Goal: Task Accomplishment & Management: Use online tool/utility

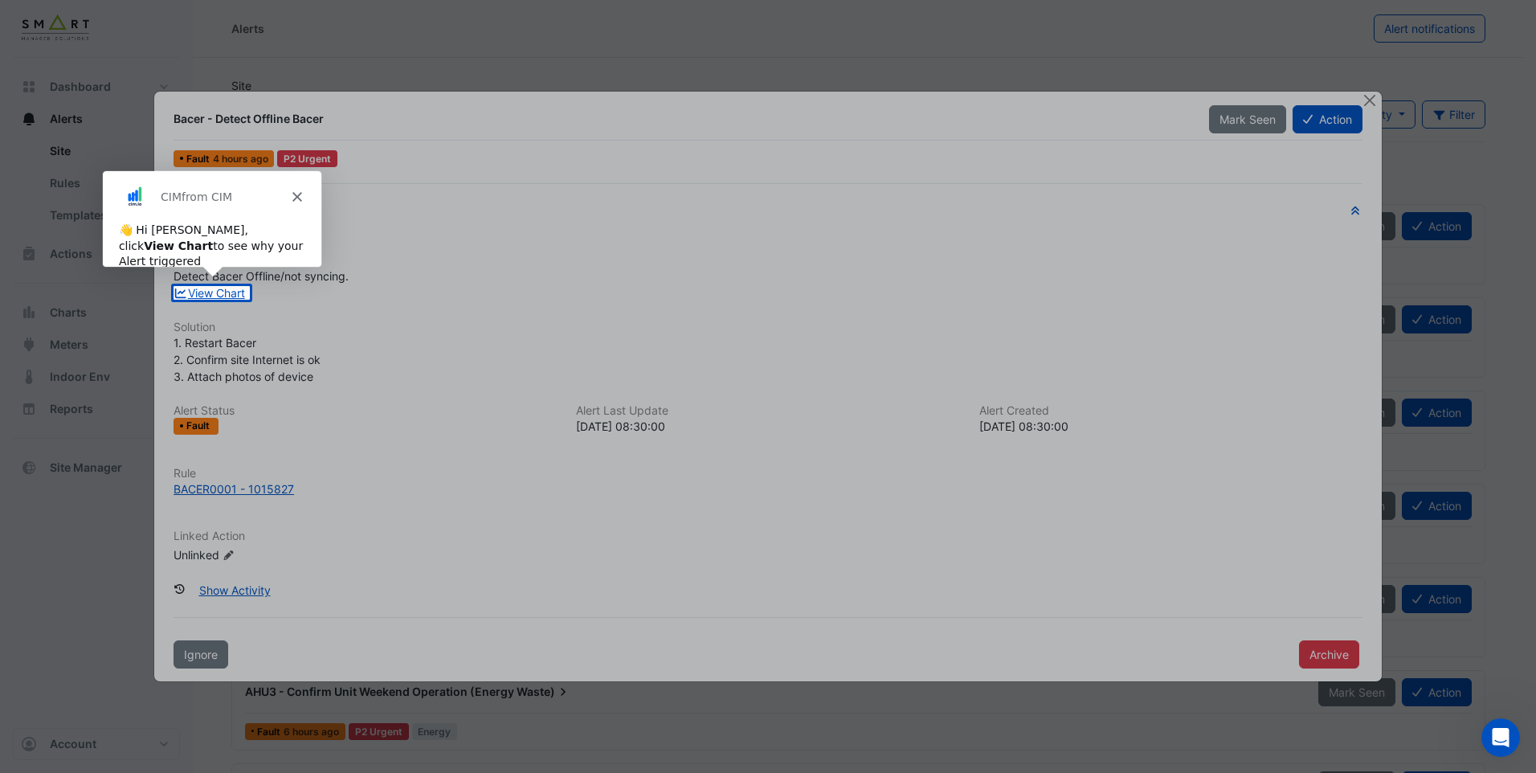
click at [1372, 99] on div at bounding box center [768, 143] width 1536 height 286
click at [1370, 99] on div at bounding box center [768, 143] width 1536 height 286
click at [296, 191] on div "CIM from CIM" at bounding box center [210, 195] width 218 height 51
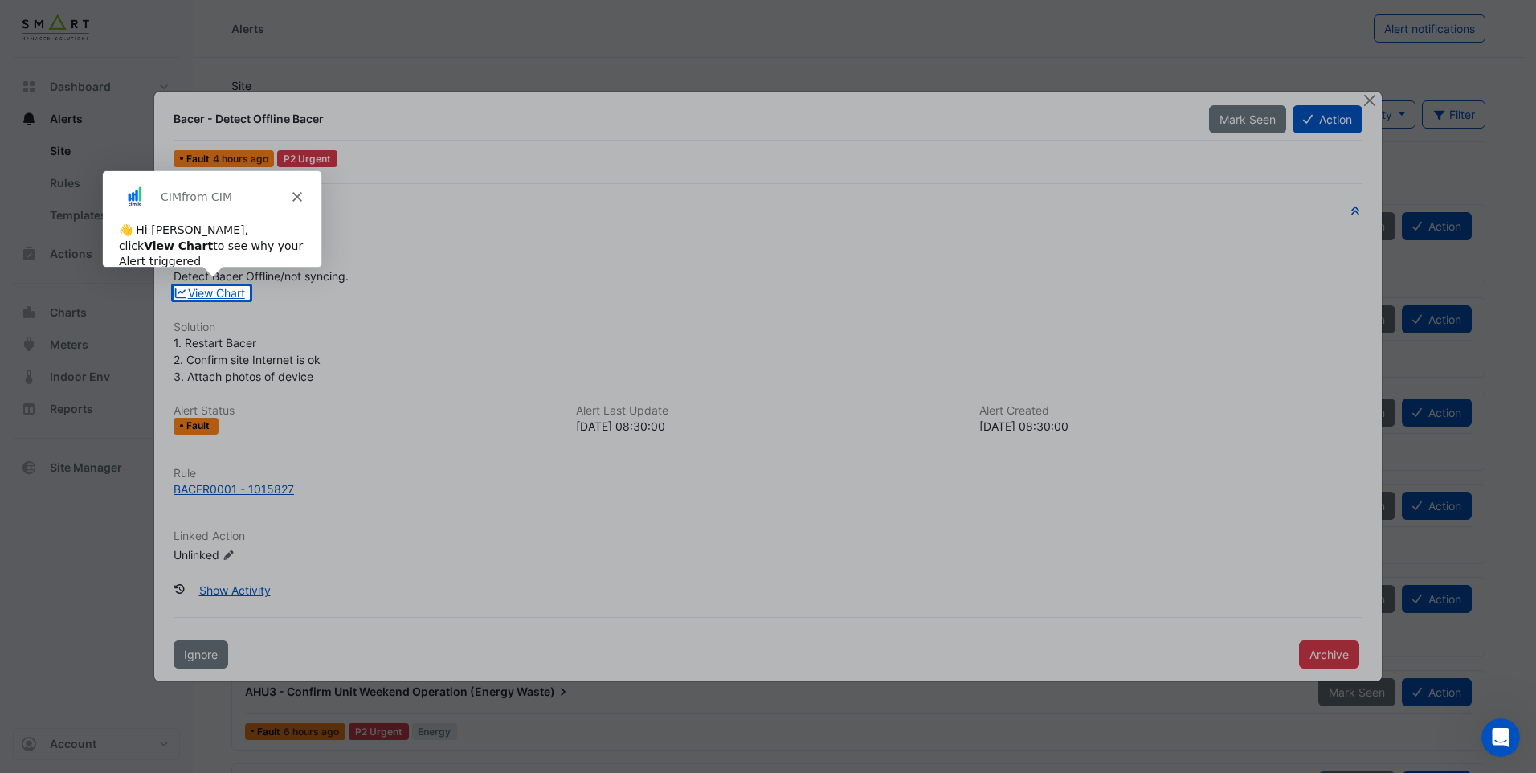
click at [296, 192] on icon "Close" at bounding box center [296, 196] width 10 height 10
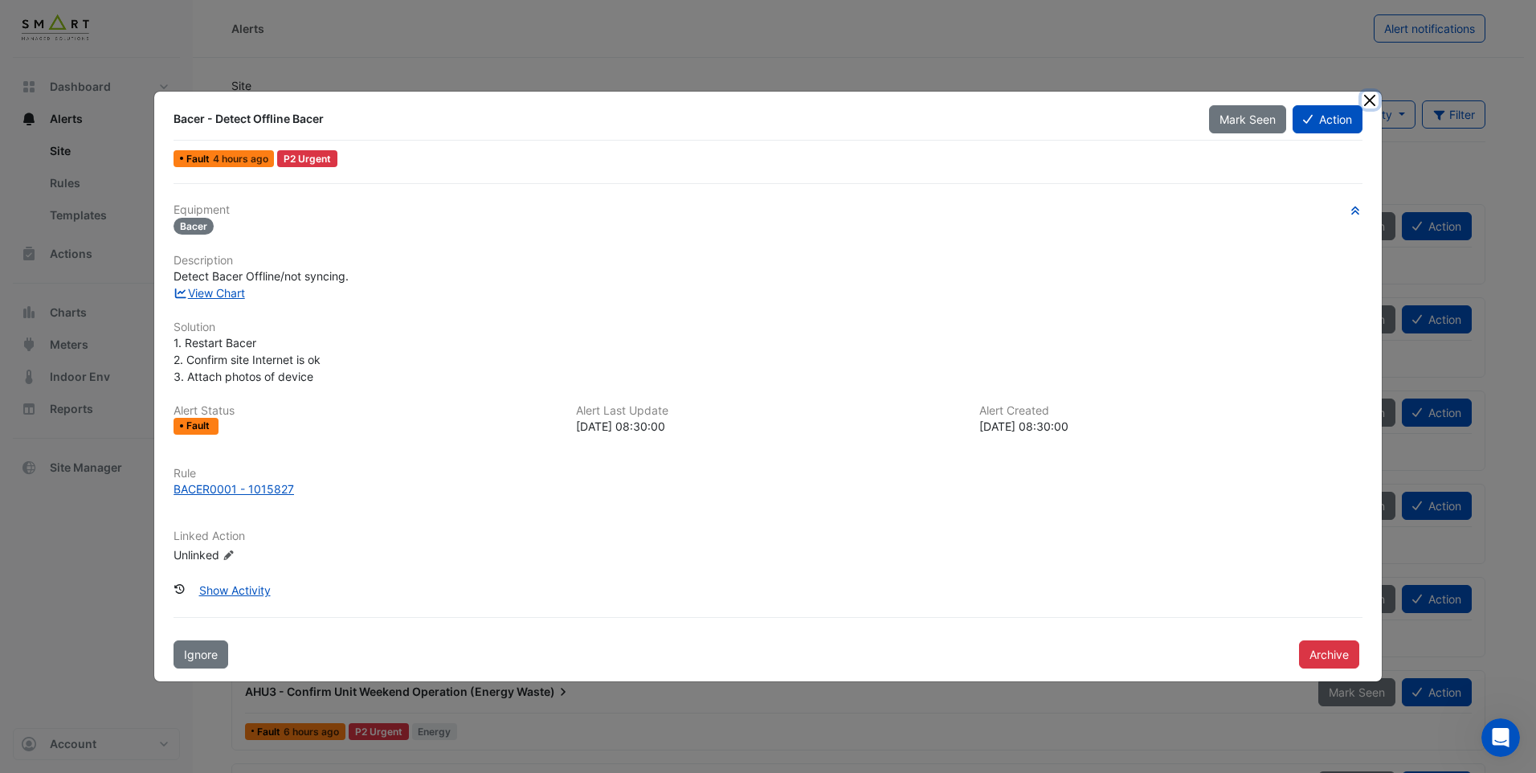
click at [1372, 102] on button "Close" at bounding box center [1369, 100] width 17 height 17
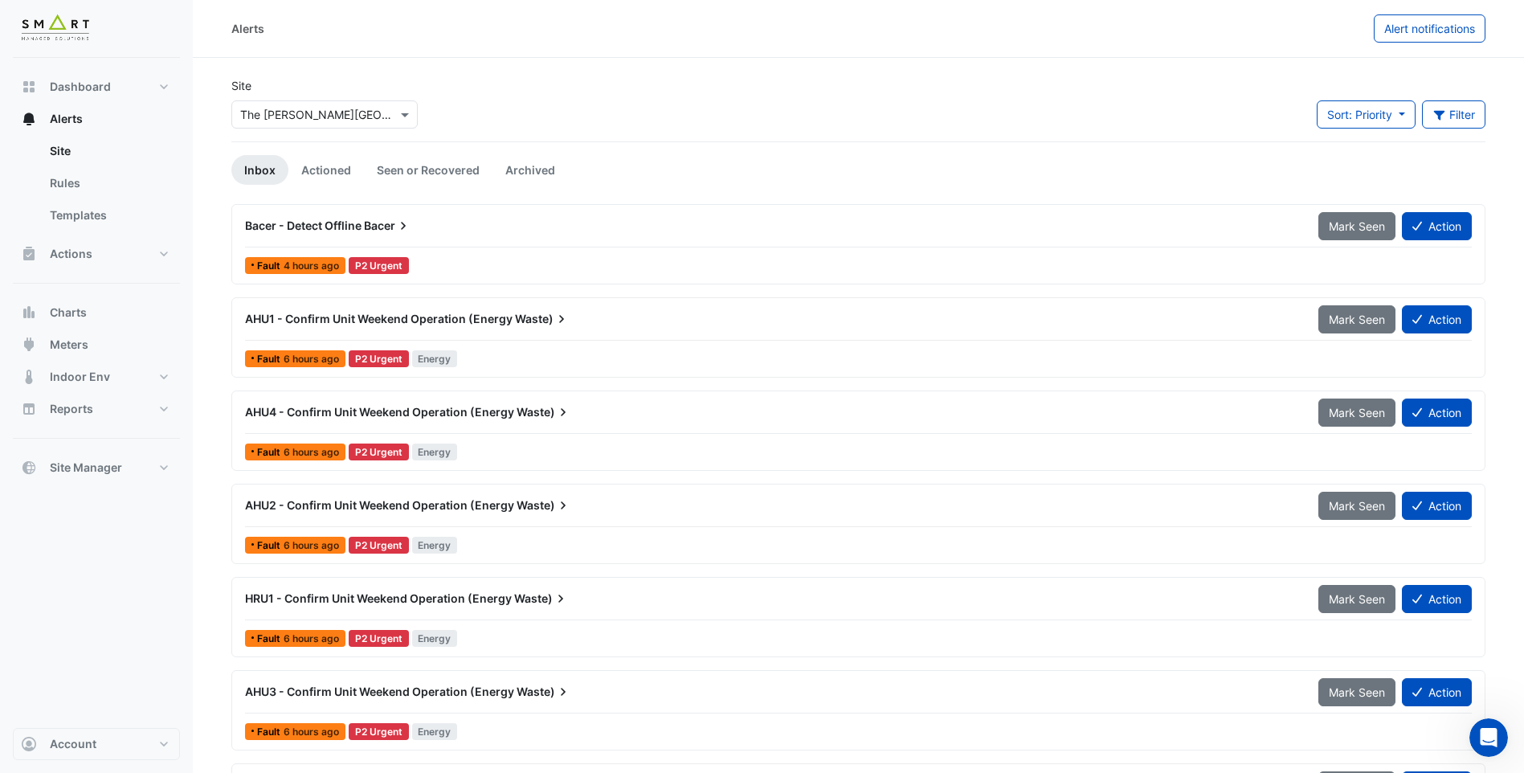
click at [496, 235] on div "Bacer - Detect Offline Bacer" at bounding box center [771, 225] width 1073 height 29
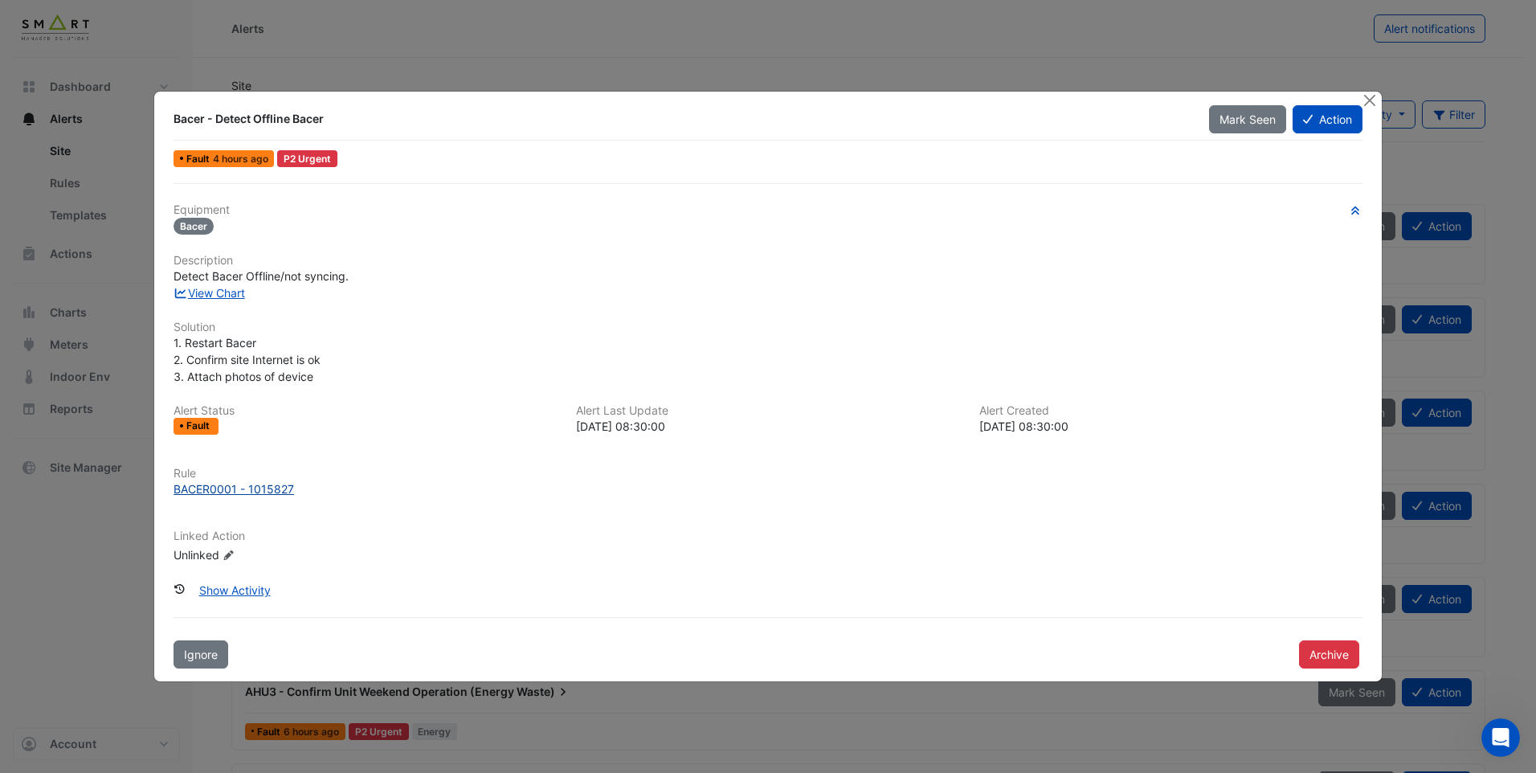
click at [203, 489] on div "BACER0001 - 1015827" at bounding box center [233, 488] width 120 height 17
click at [268, 592] on button "Show Activity" at bounding box center [235, 590] width 92 height 28
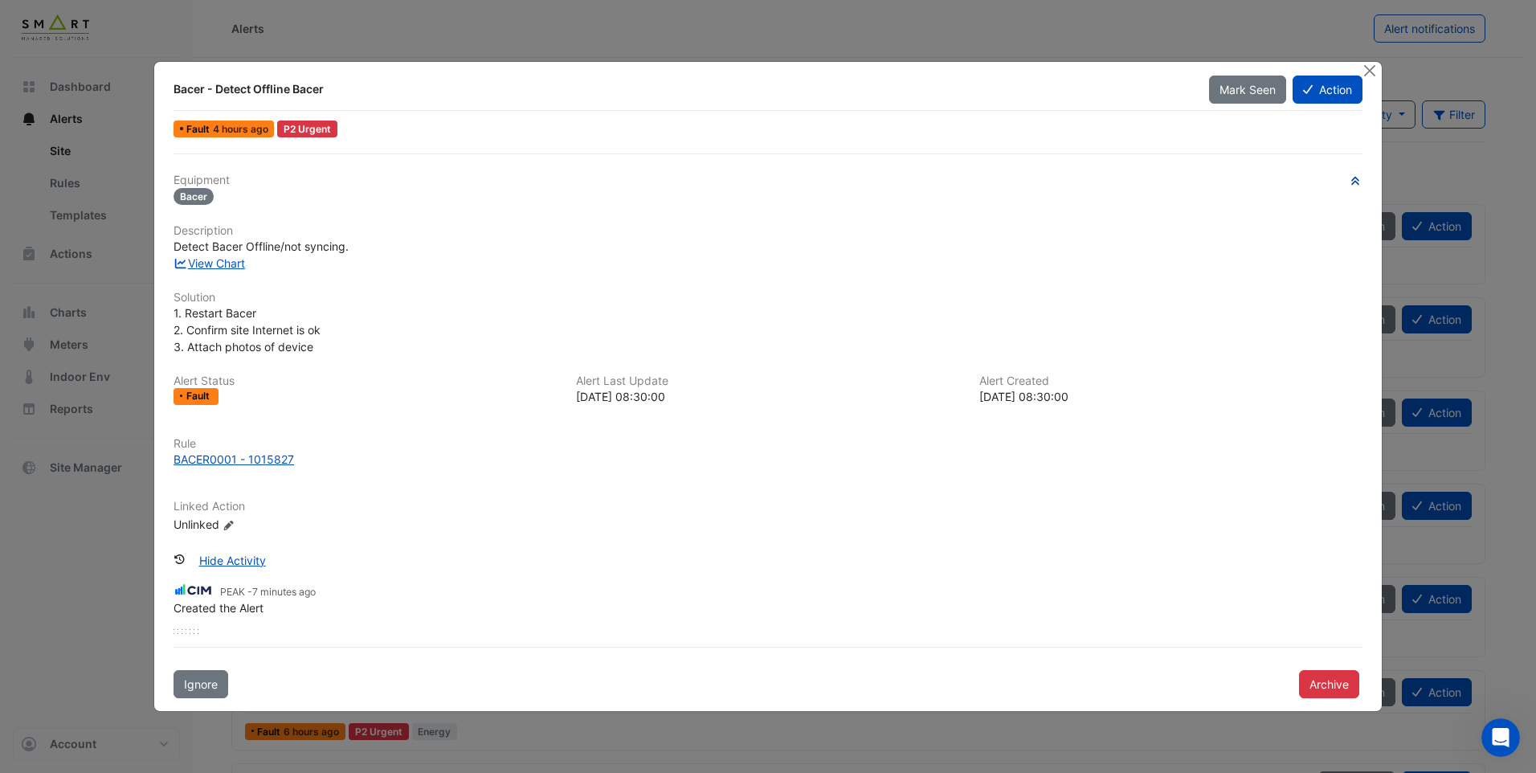
click at [1358, 170] on div "Equipment Bacer Description Detect Bacer Offline/not syncing. View Chart Soluti…" at bounding box center [767, 425] width 1201 height 545
click at [1360, 179] on icon "button" at bounding box center [1354, 181] width 12 height 10
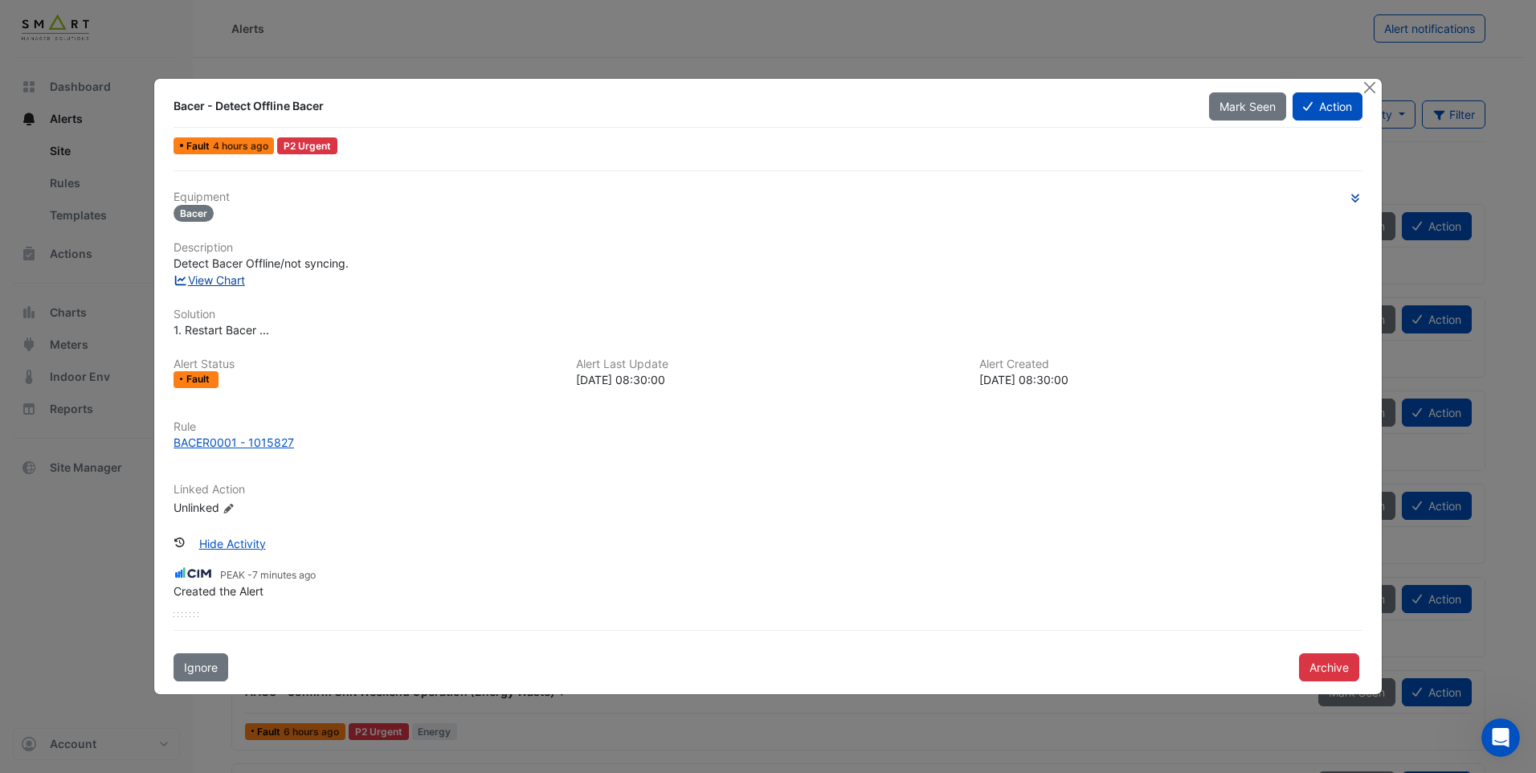
click at [229, 284] on link "View Chart" at bounding box center [208, 280] width 71 height 14
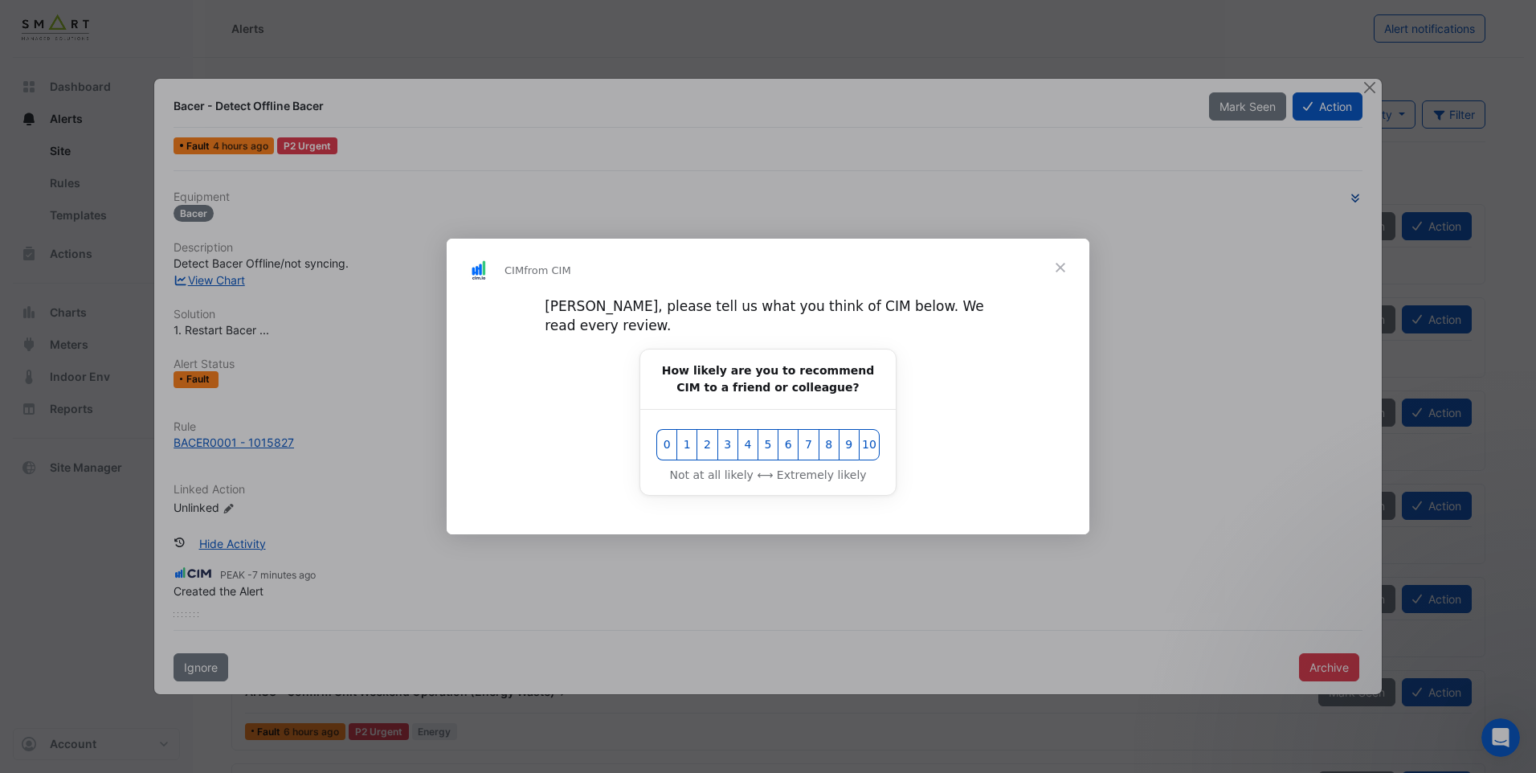
click at [1063, 281] on span "Close" at bounding box center [1060, 268] width 58 height 58
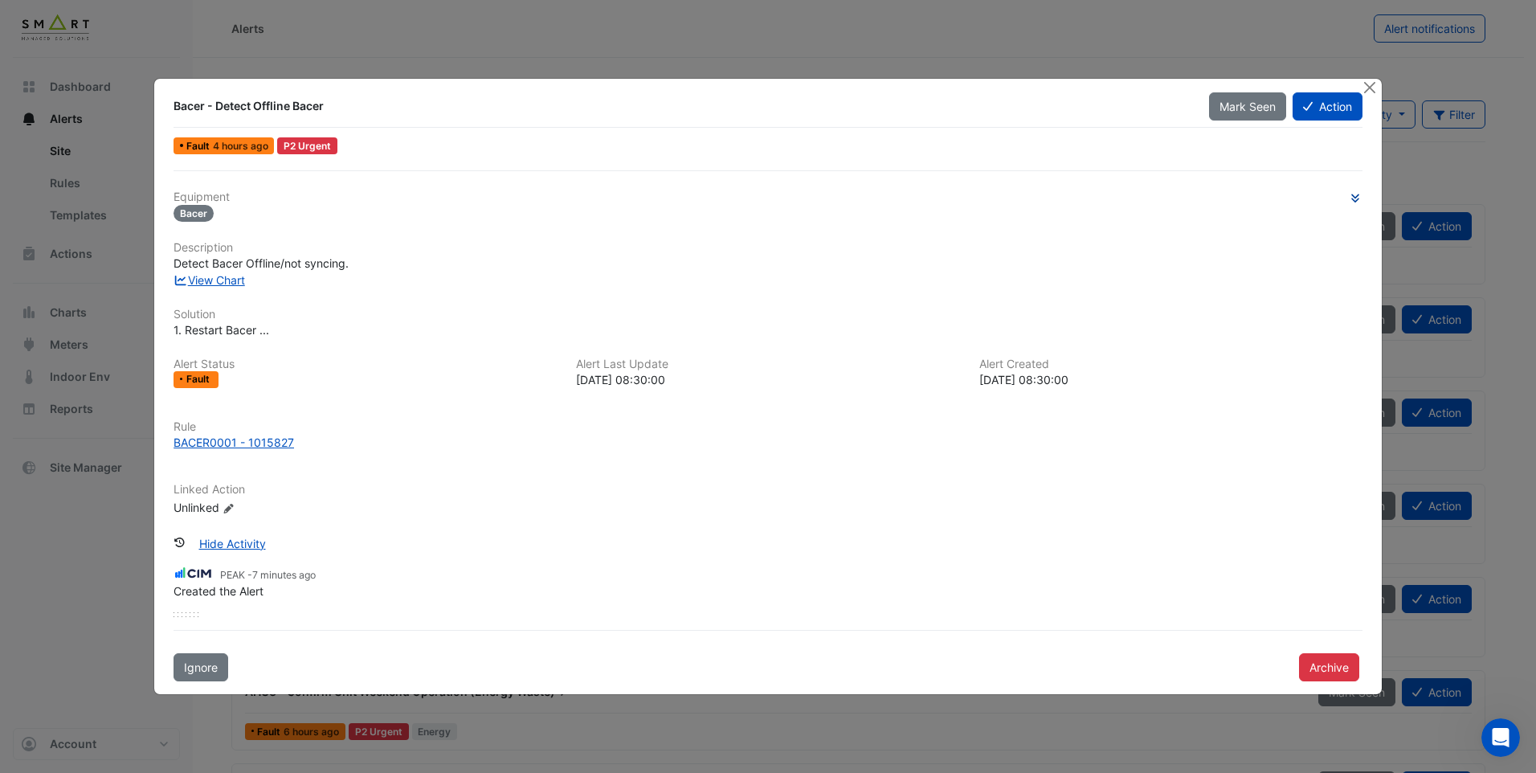
click at [24, 546] on ngb-modal-window "Bacer - Detect Offline Bacer Mark Seen Action Fault 4 hours ago P2 Urgent Equip…" at bounding box center [768, 386] width 1536 height 773
click at [32, 542] on ngb-modal-window "Bacer - Detect Offline Bacer Mark Seen Action Fault 4 hours ago P2 Urgent Equip…" at bounding box center [768, 386] width 1536 height 773
click at [1367, 88] on button "Close" at bounding box center [1369, 87] width 17 height 17
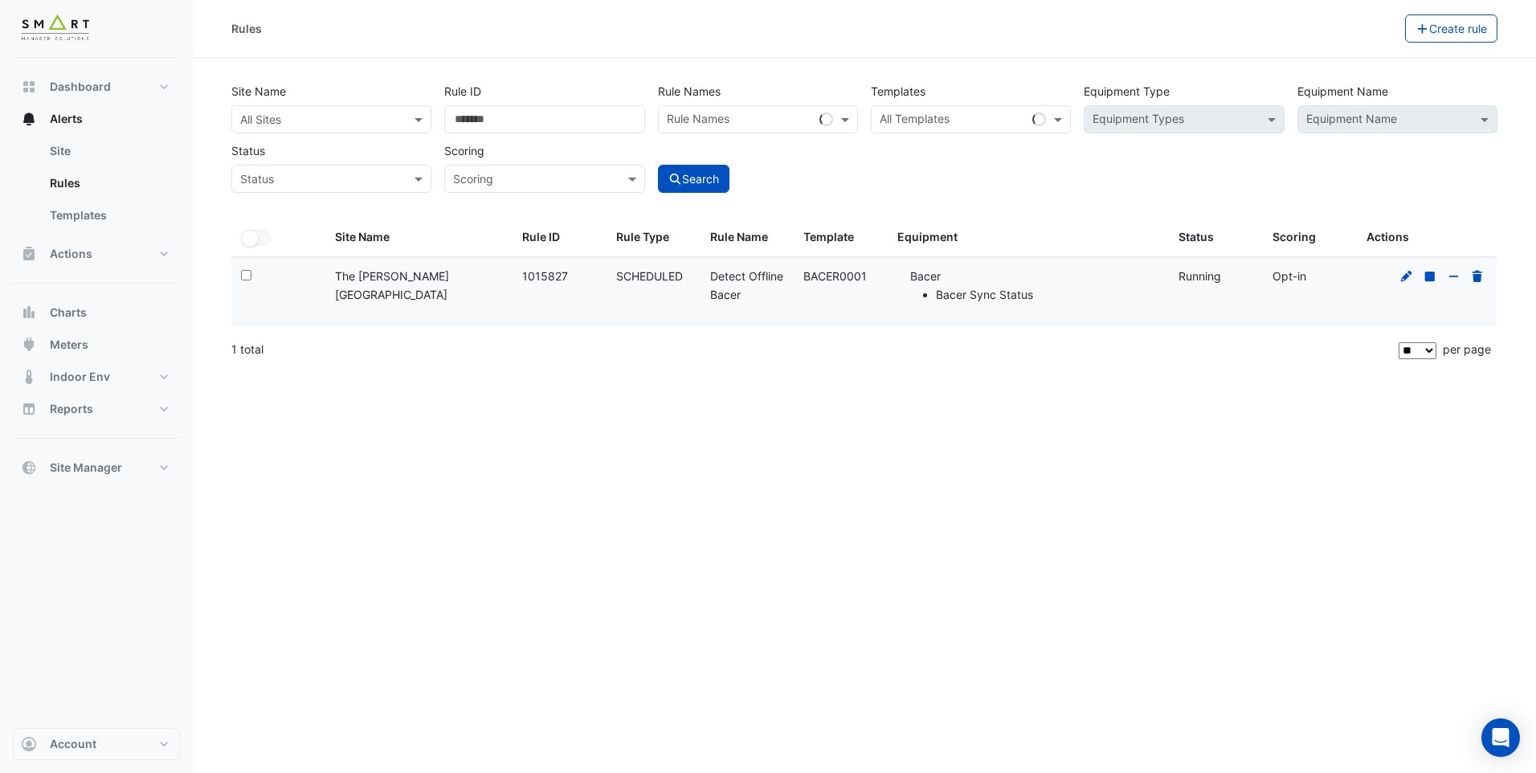
click at [761, 279] on div "Rule Name: Detect Offline Bacer" at bounding box center [747, 285] width 75 height 37
click at [643, 276] on div "Rule Type: SCHEDULED" at bounding box center [653, 276] width 75 height 18
click at [644, 276] on div "Rule Type: SCHEDULED" at bounding box center [653, 276] width 75 height 18
drag, startPoint x: 644, startPoint y: 276, endPoint x: 880, endPoint y: 266, distance: 236.3
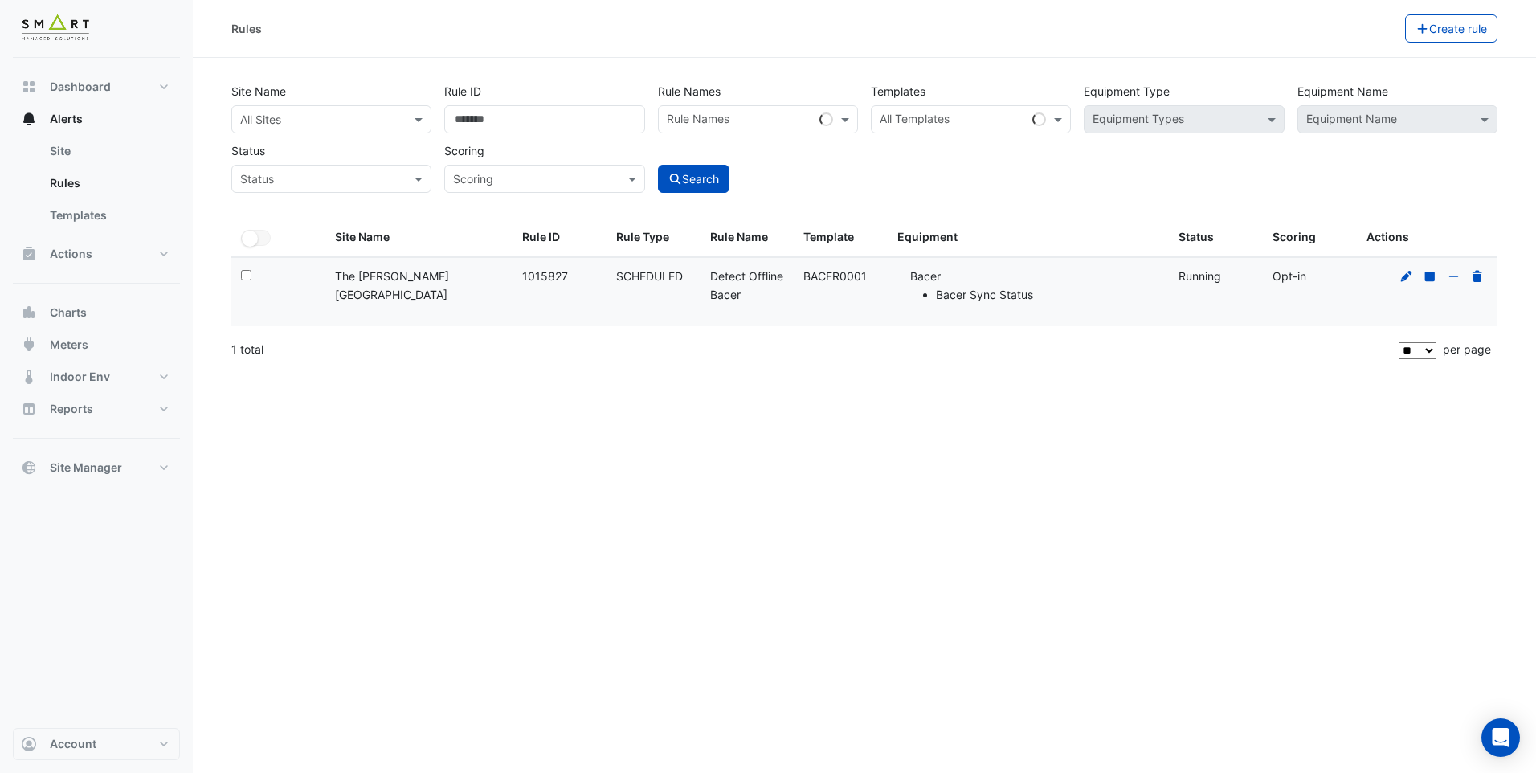
click at [880, 266] on datatable-body-cell "Template: BACER0001" at bounding box center [840, 292] width 94 height 69
click at [863, 275] on div "Template: BACER0001" at bounding box center [840, 276] width 75 height 18
click at [547, 371] on div "Rules Create rule Site Name All Sites Rule ID ******* Rule Names Rule Names Tem…" at bounding box center [864, 386] width 1343 height 773
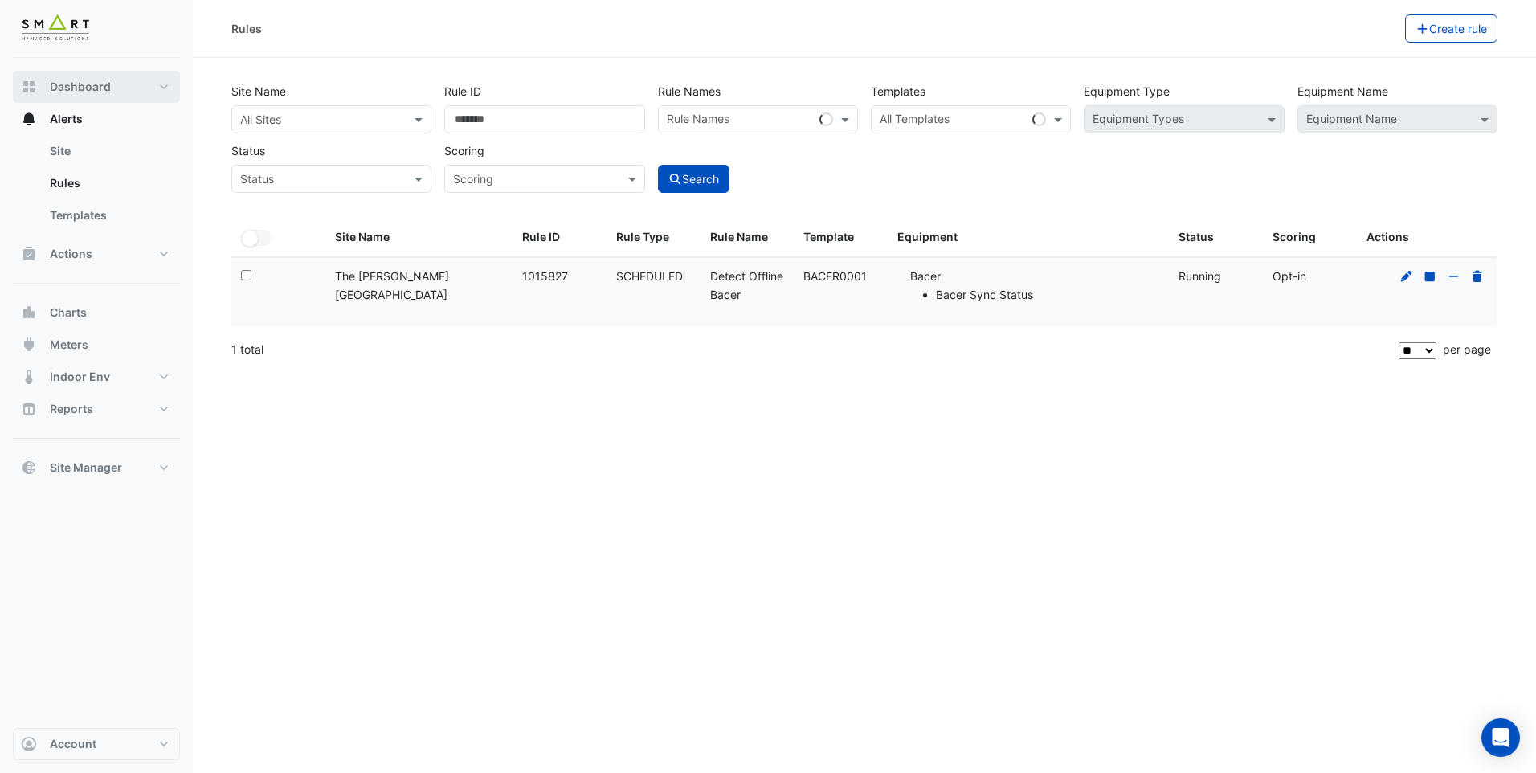
click at [165, 84] on button "Dashboard" at bounding box center [96, 87] width 167 height 32
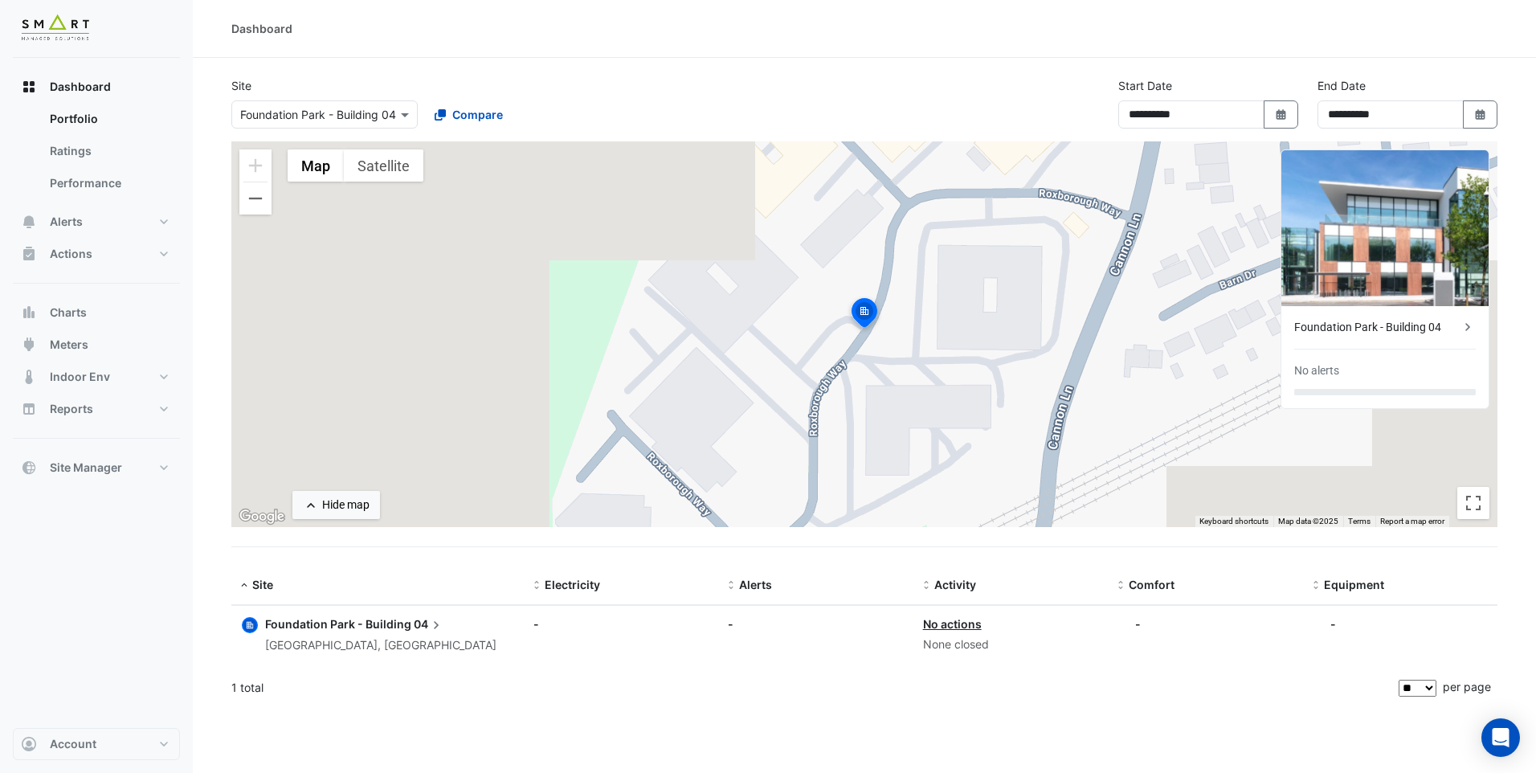
click at [307, 128] on div "**********" at bounding box center [864, 109] width 1285 height 64
click at [314, 117] on input "text" at bounding box center [308, 115] width 137 height 17
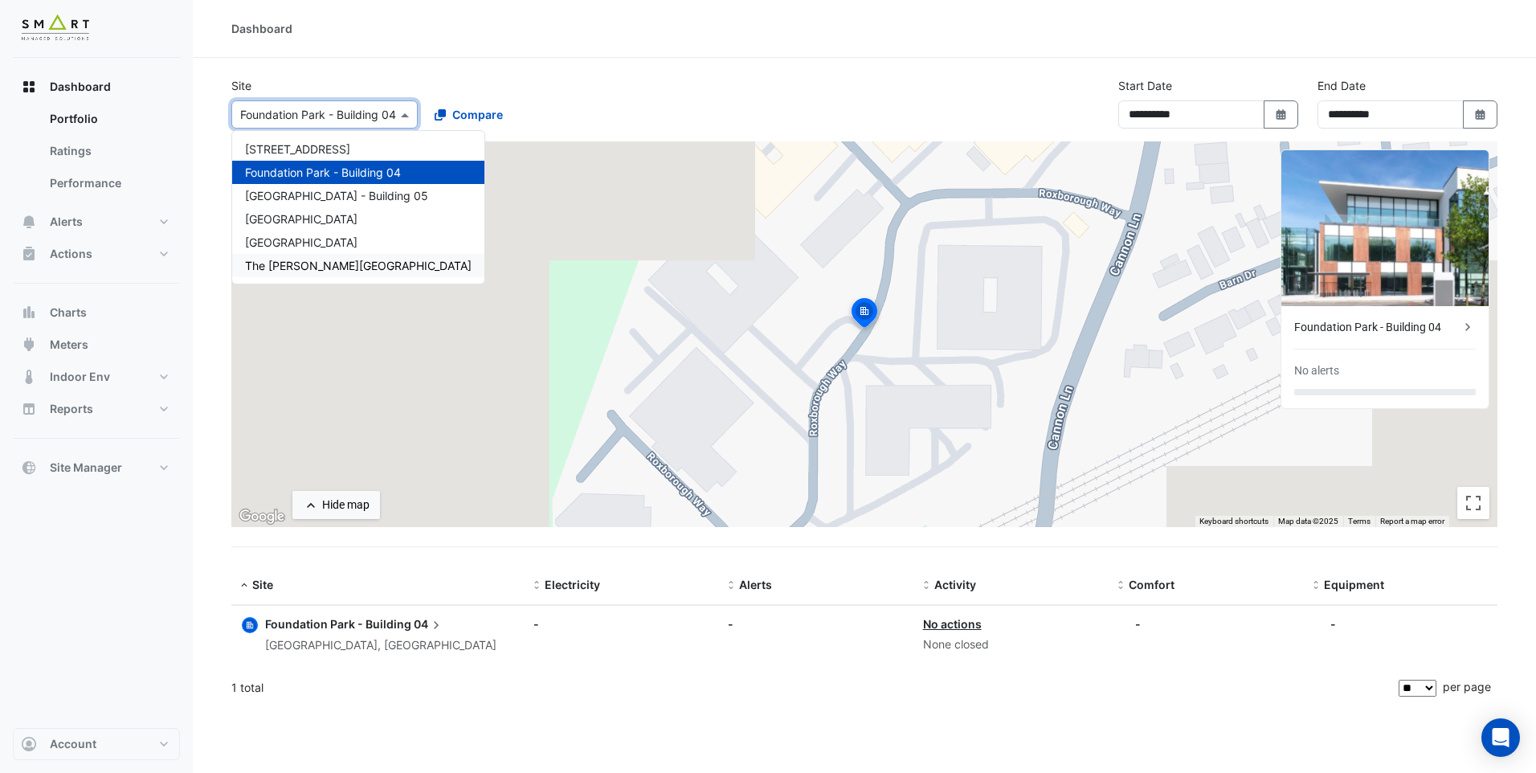
click at [302, 262] on span "The [PERSON_NAME][GEOGRAPHIC_DATA]" at bounding box center [358, 266] width 226 height 14
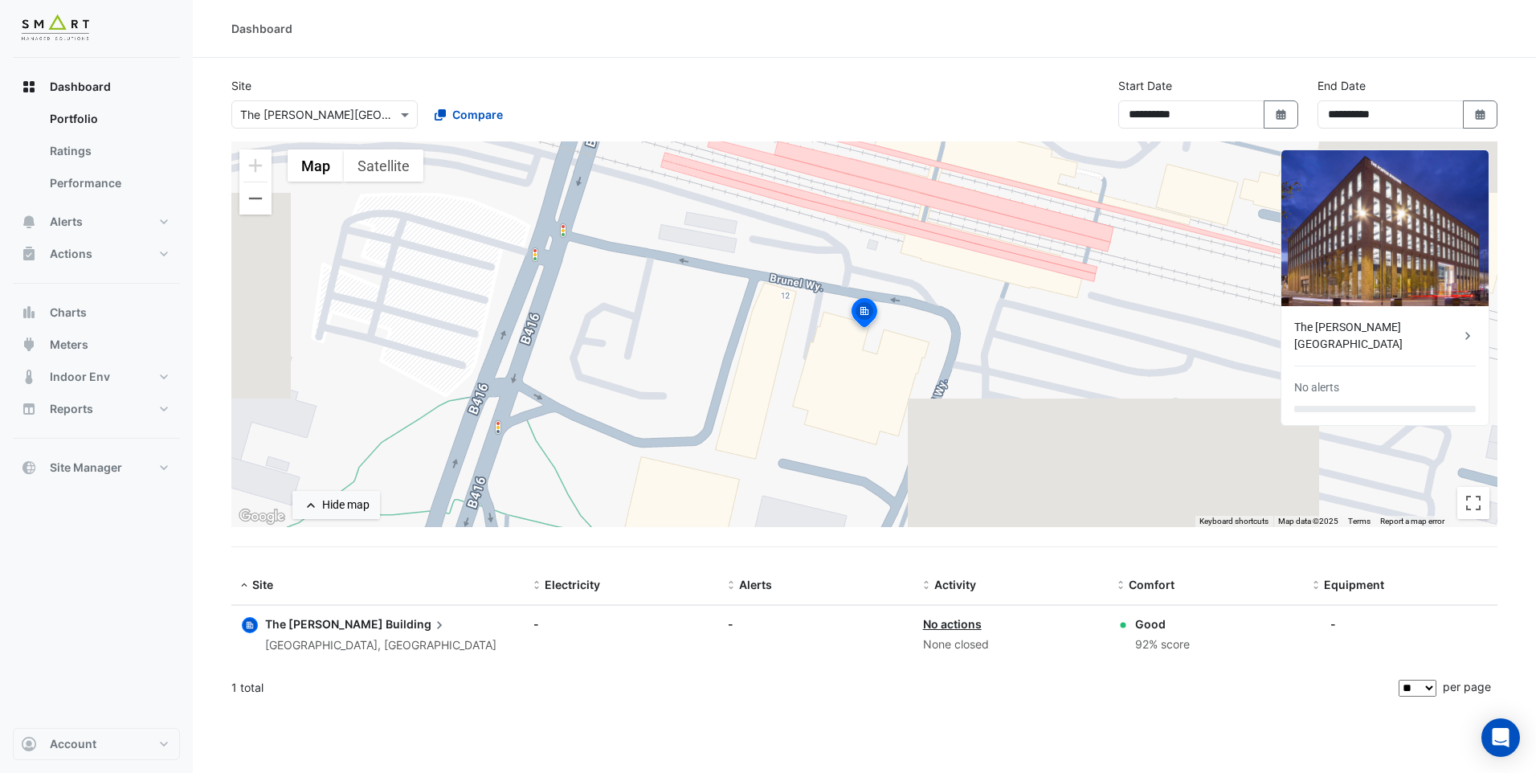
click at [431, 625] on icon at bounding box center [439, 625] width 16 height 16
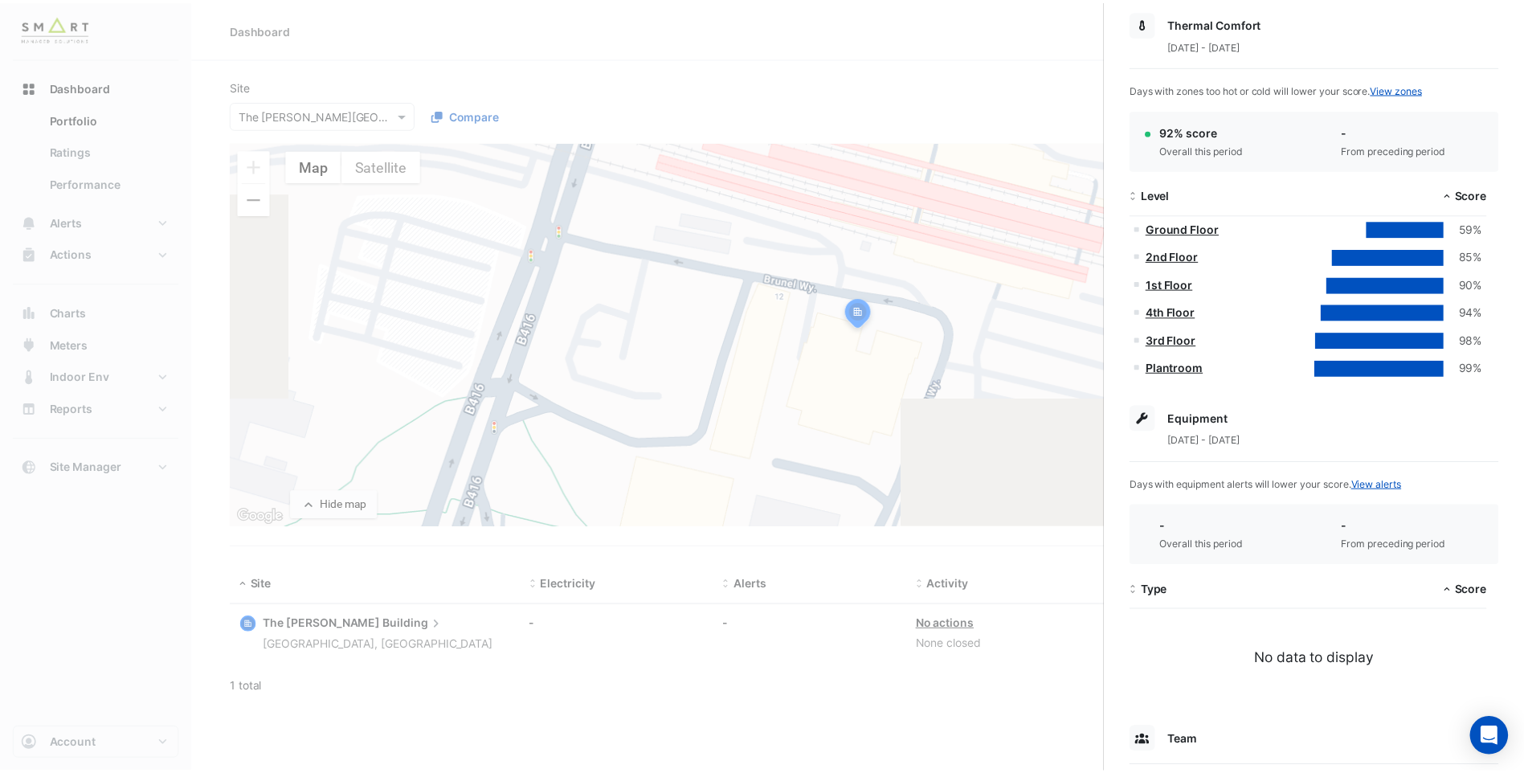
scroll to position [402, 0]
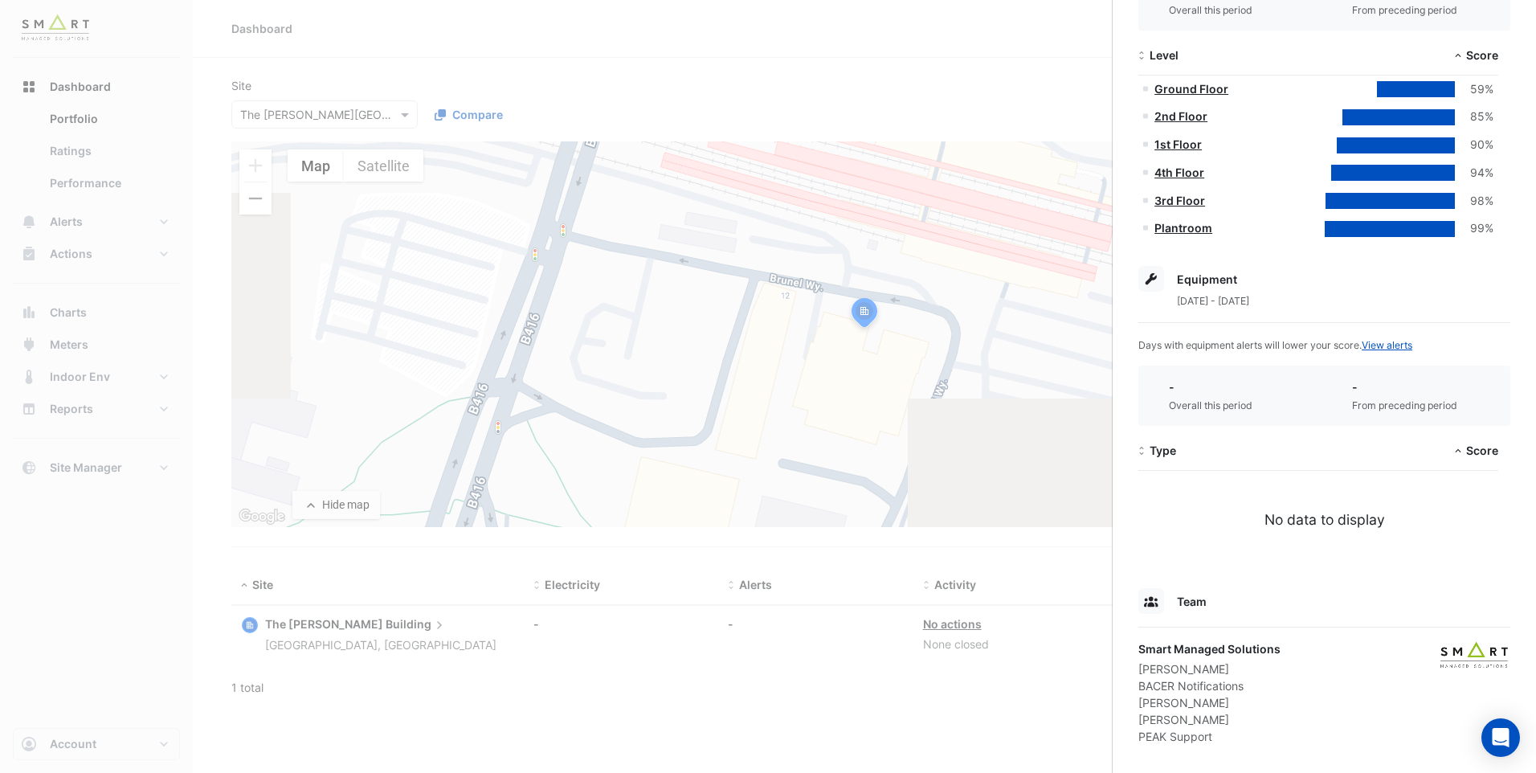
click at [79, 221] on ngb-offcanvas-backdrop at bounding box center [768, 386] width 1536 height 773
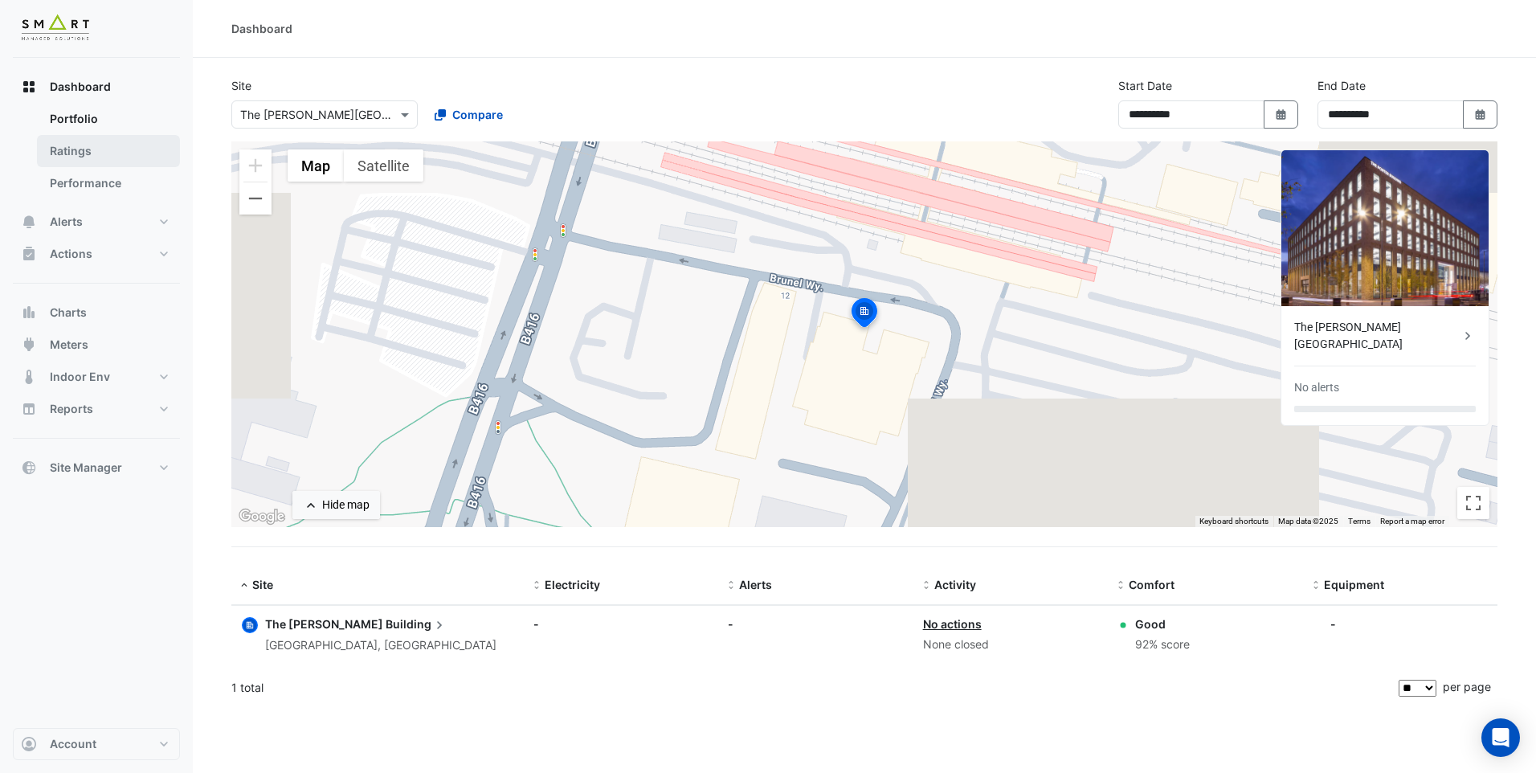
click at [85, 161] on link "Ratings" at bounding box center [108, 151] width 143 height 32
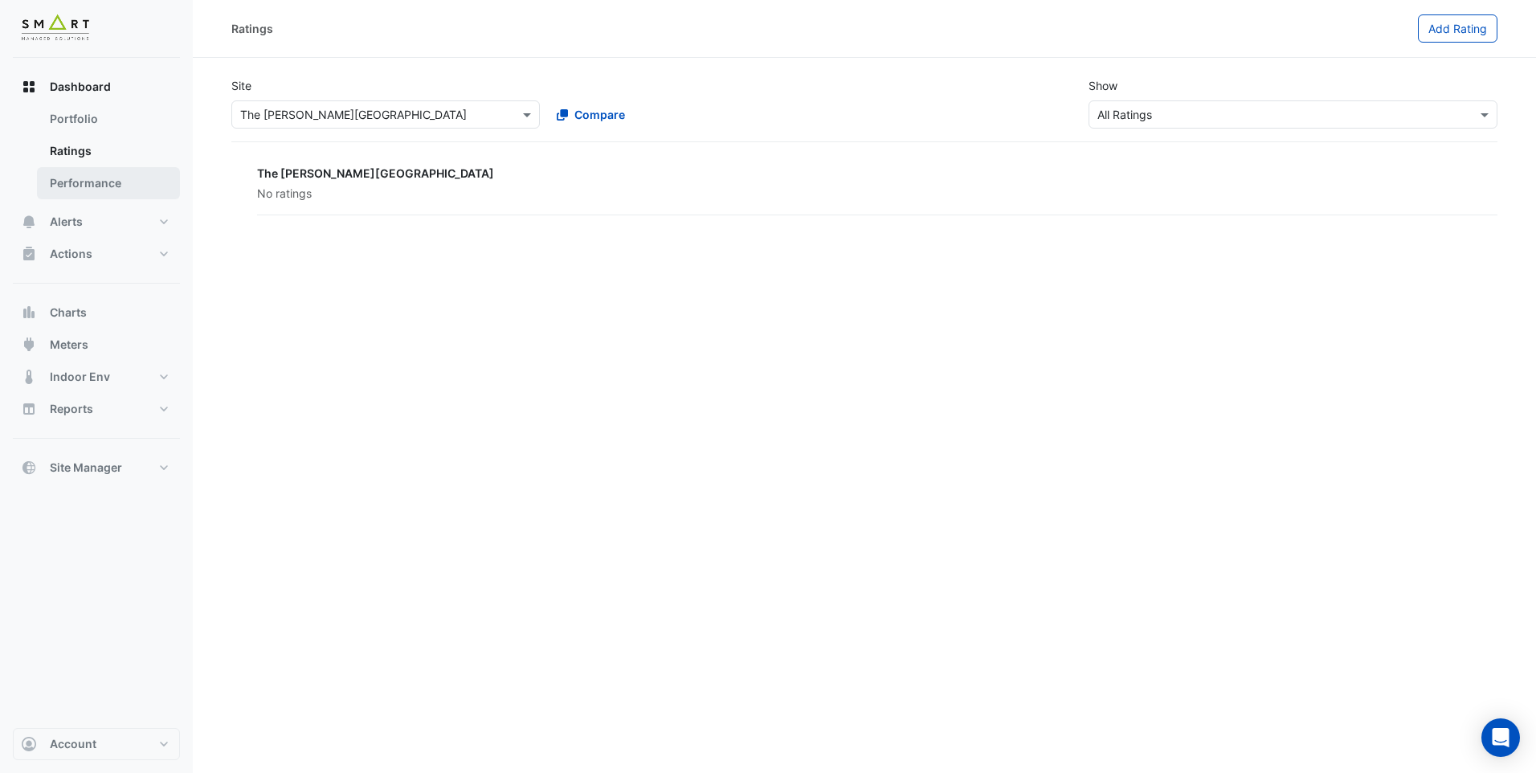
click at [108, 179] on link "Performance" at bounding box center [108, 183] width 143 height 32
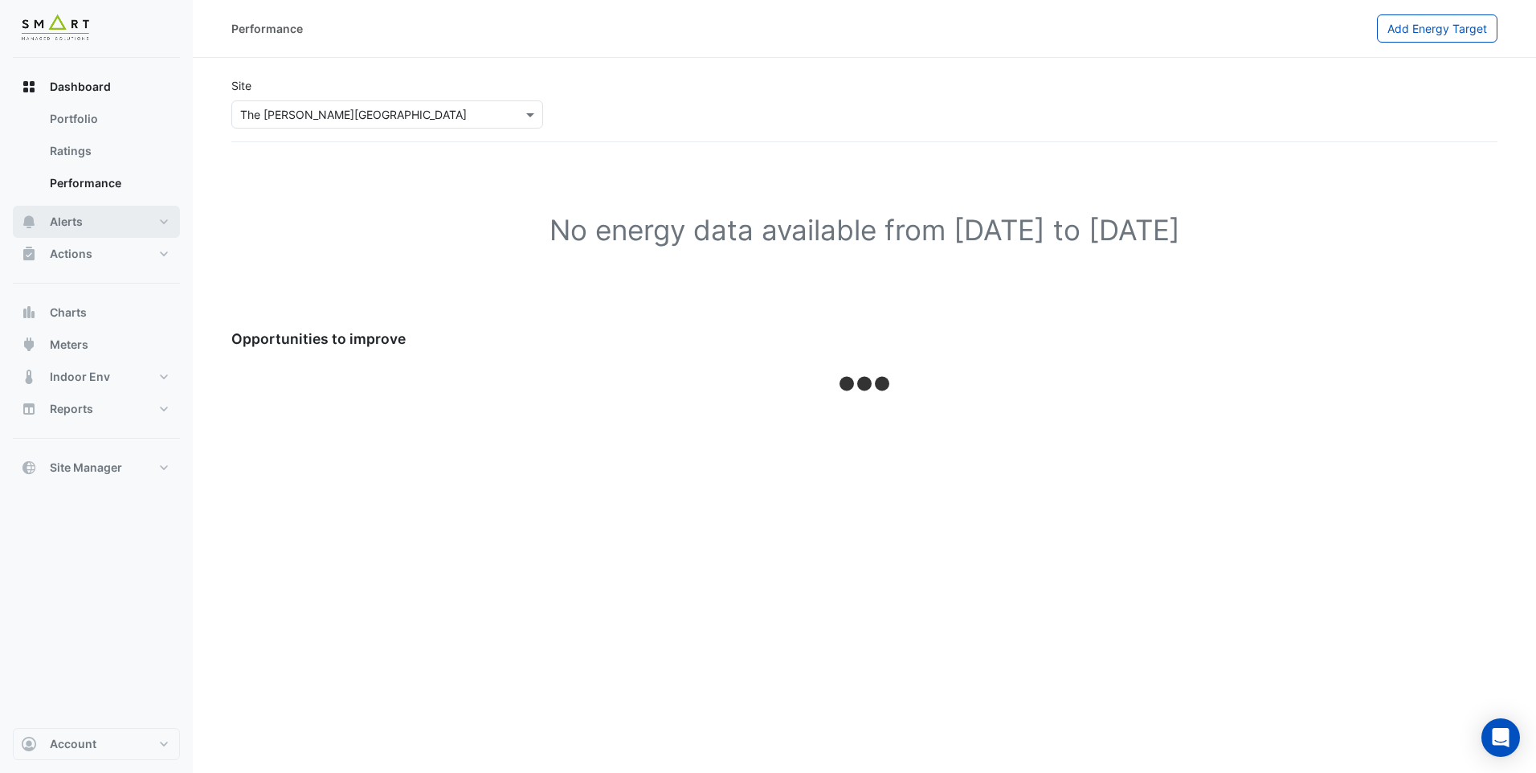
click at [76, 214] on span "Alerts" at bounding box center [66, 222] width 33 height 16
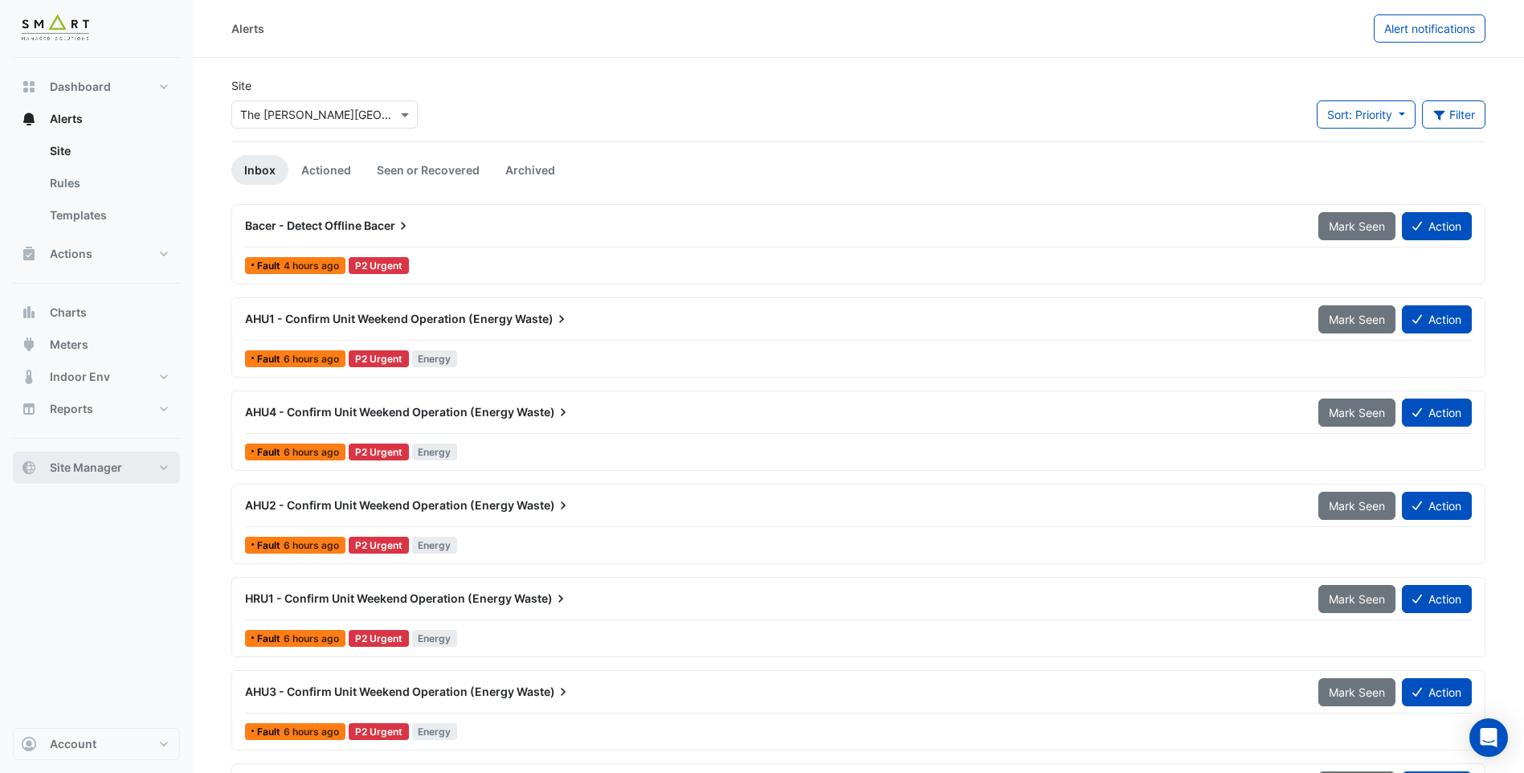
click at [155, 470] on button "Site Manager" at bounding box center [96, 467] width 167 height 32
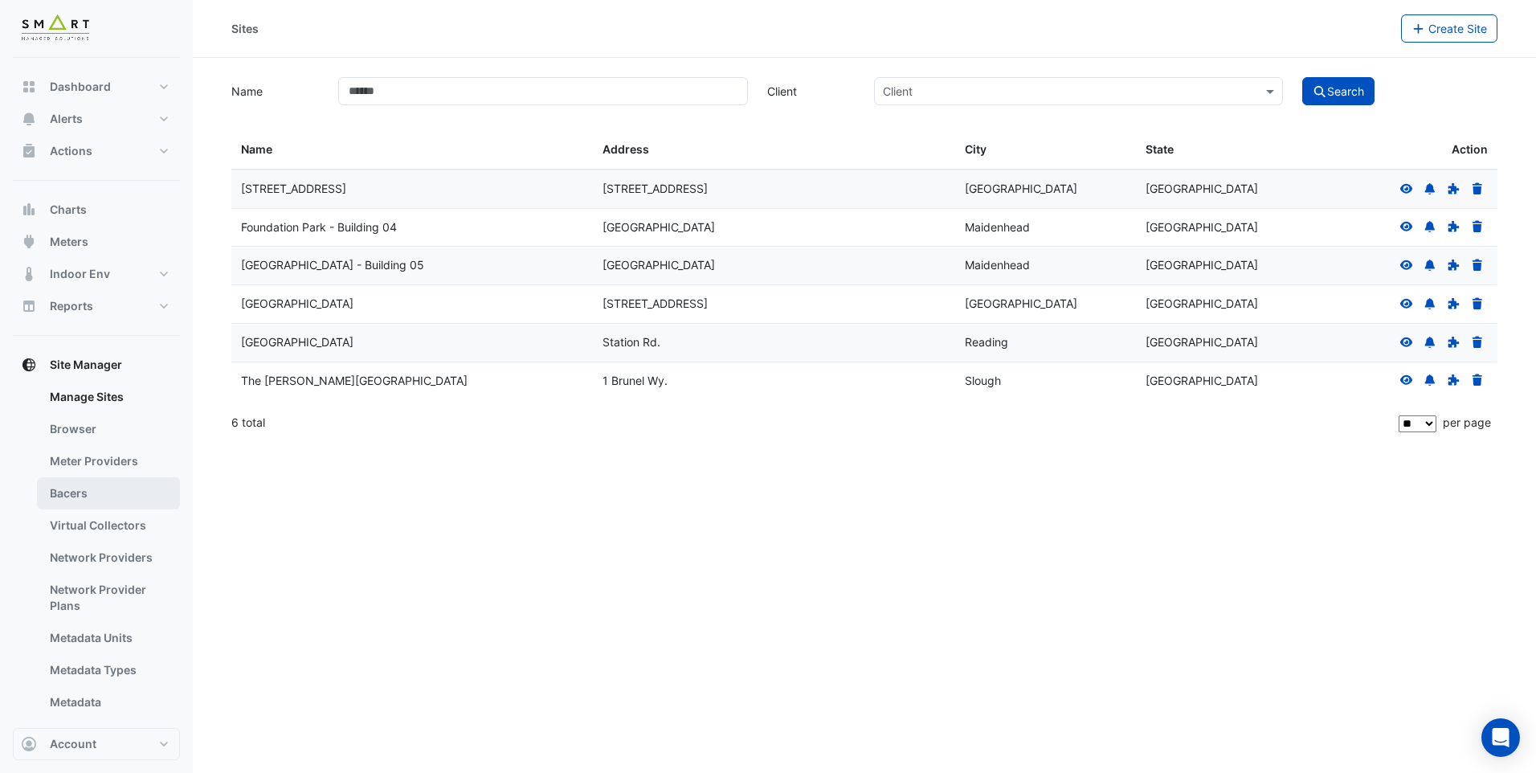
click at [128, 492] on link "Bacers" at bounding box center [108, 493] width 143 height 32
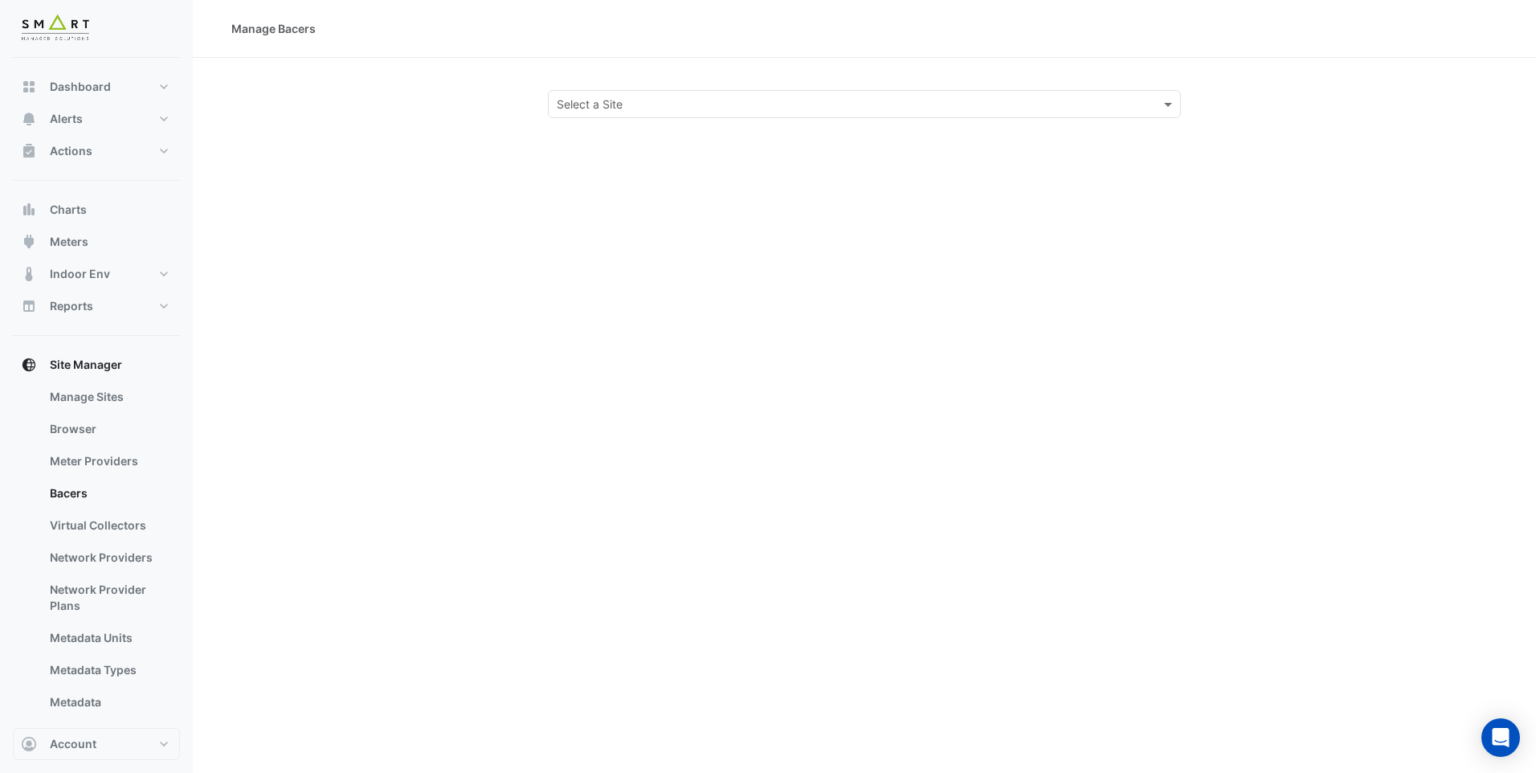
click at [1136, 116] on div "Select a Site" at bounding box center [864, 104] width 633 height 28
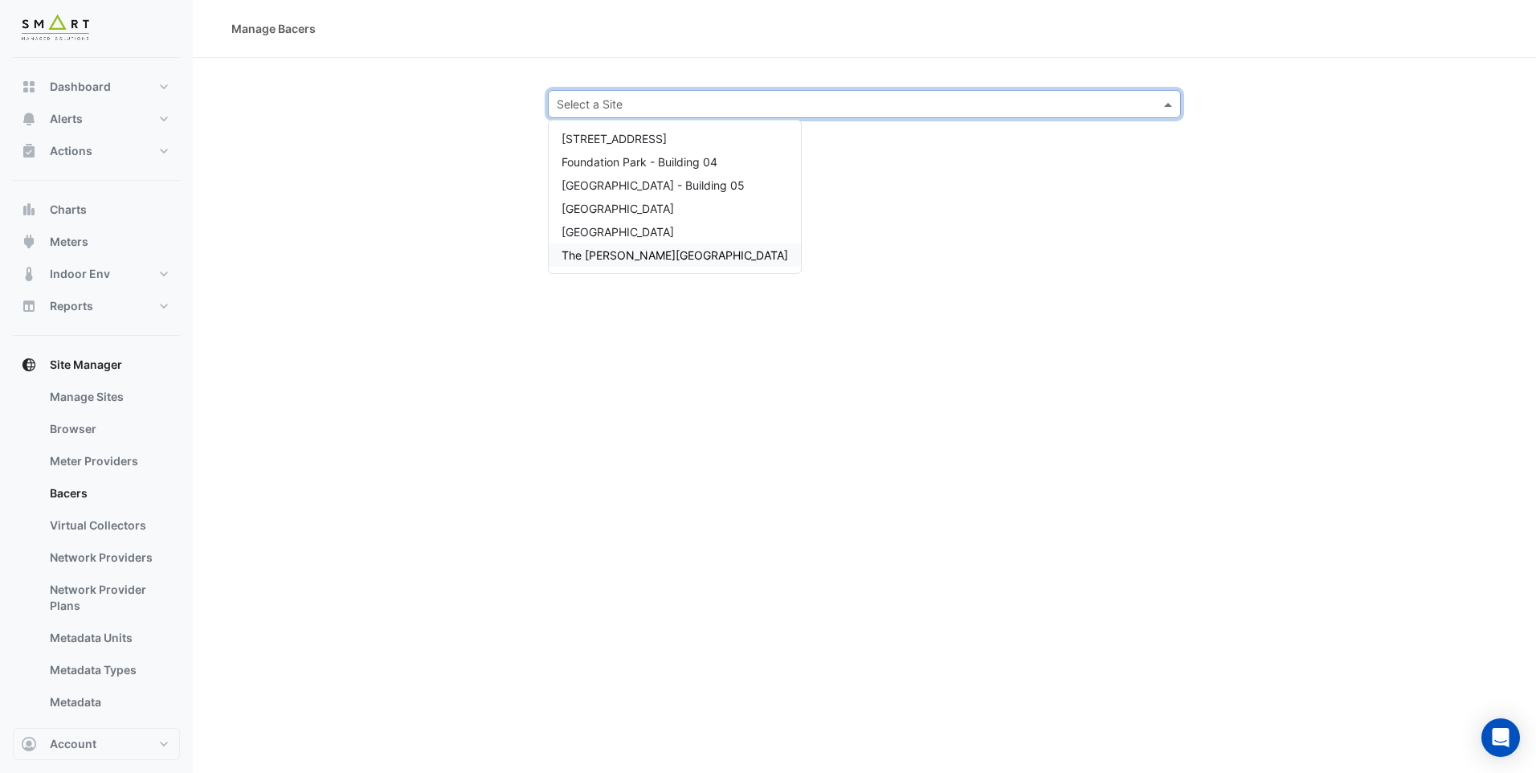
click at [634, 250] on span "The [PERSON_NAME][GEOGRAPHIC_DATA]" at bounding box center [674, 255] width 226 height 14
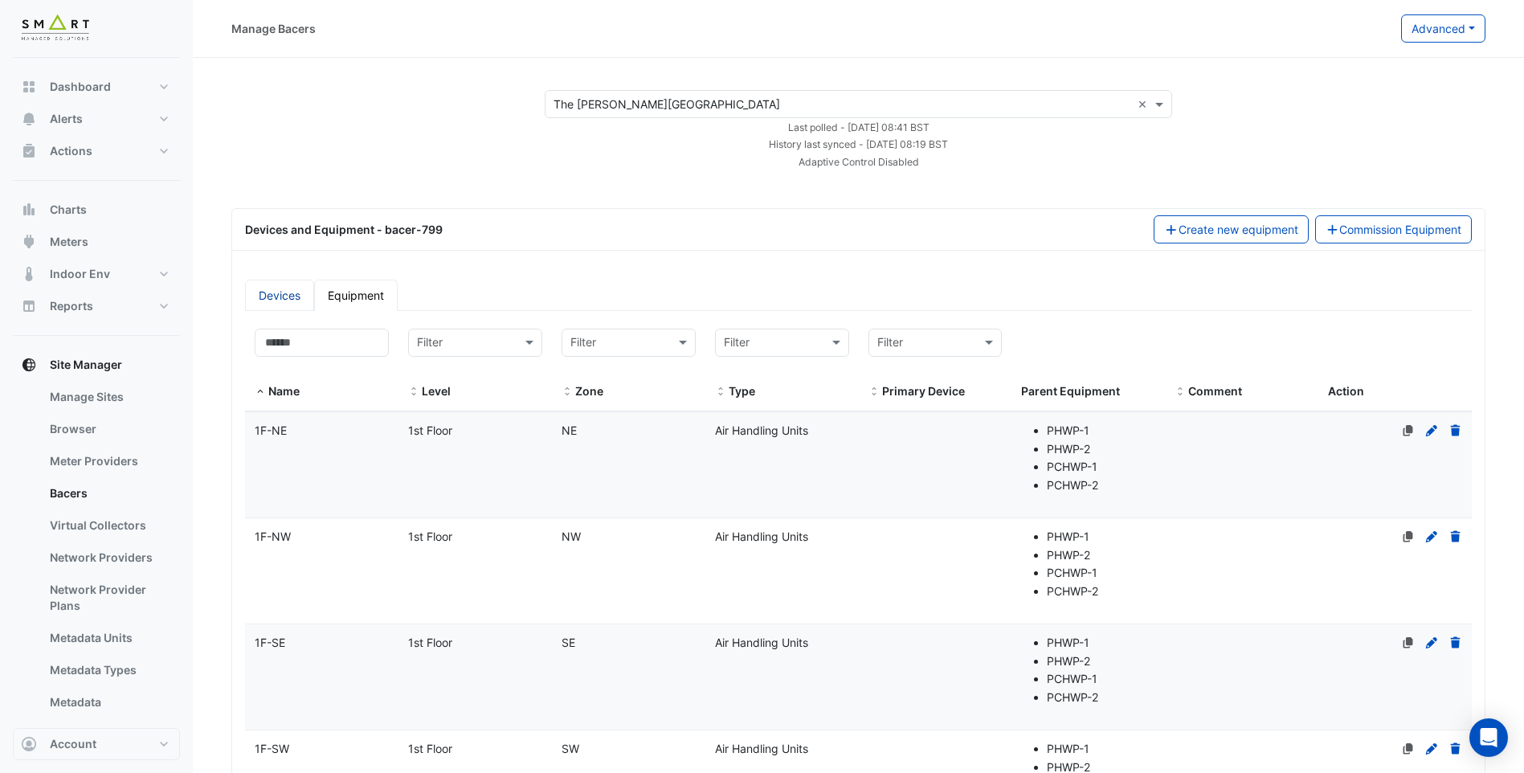
click at [280, 302] on link "Devices" at bounding box center [279, 294] width 69 height 31
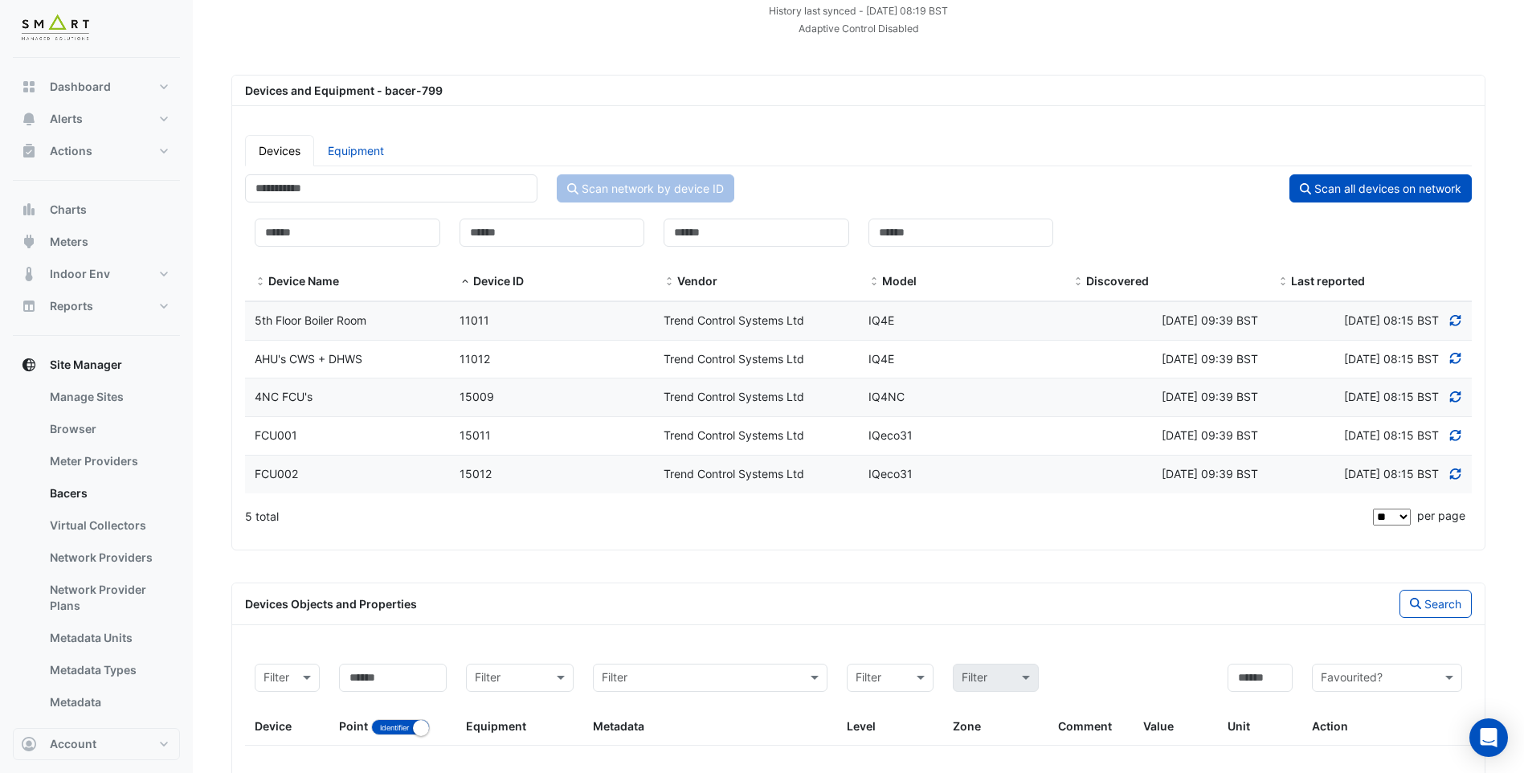
scroll to position [161, 0]
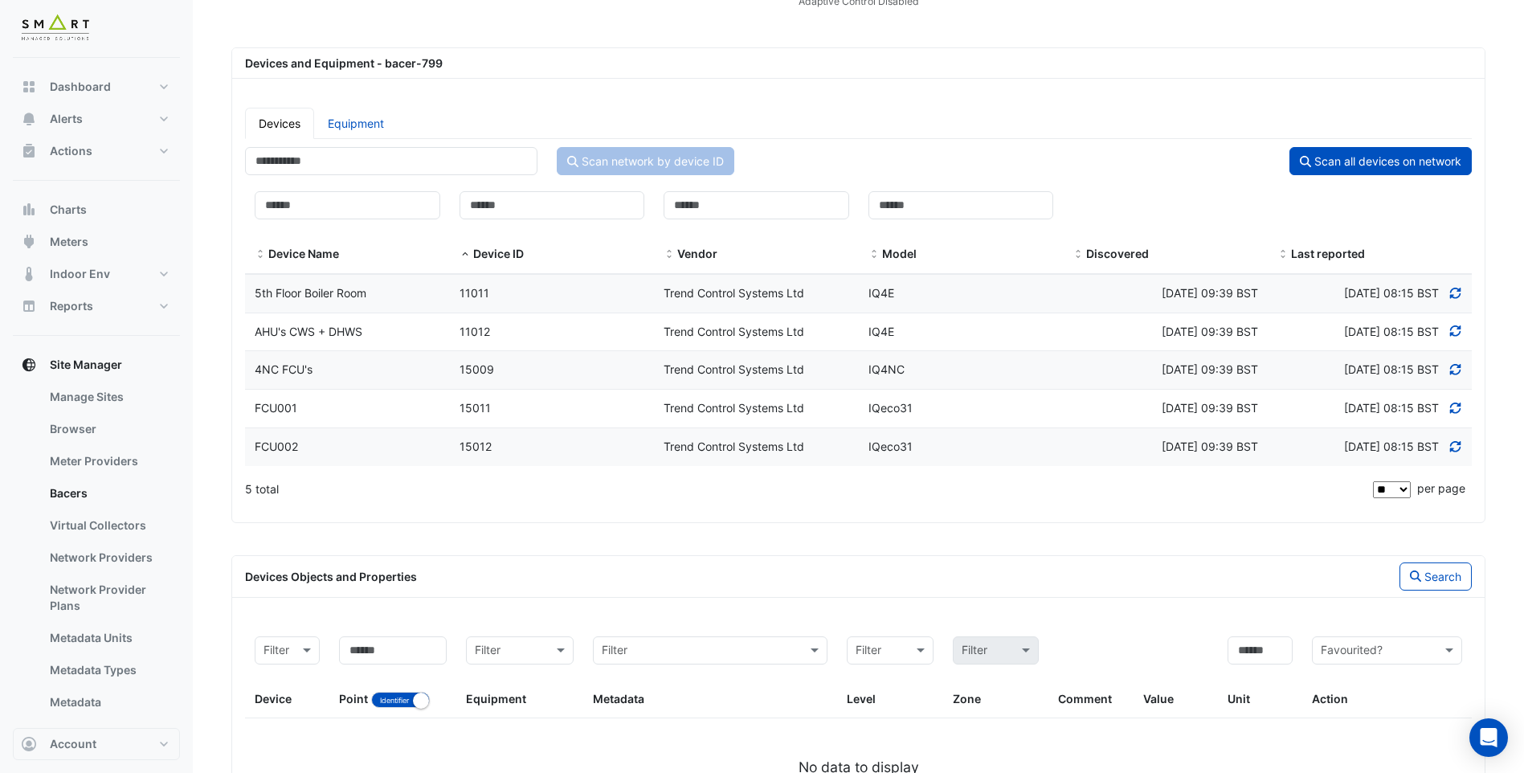
click at [1403, 491] on select "** ** ** ***" at bounding box center [1392, 489] width 38 height 17
select select "***"
click at [1373, 481] on select "** ** ** ***" at bounding box center [1392, 489] width 38 height 17
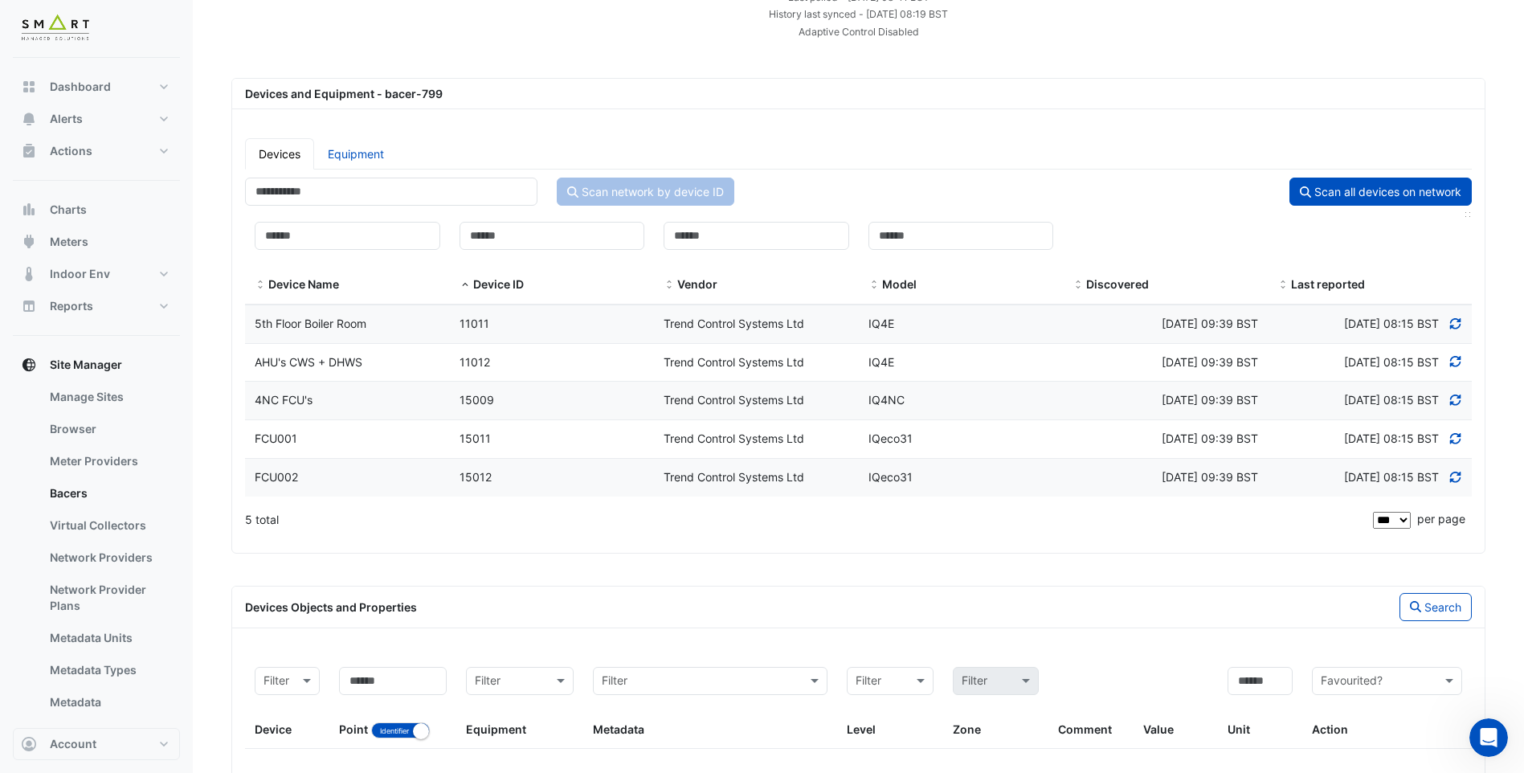
scroll to position [0, 0]
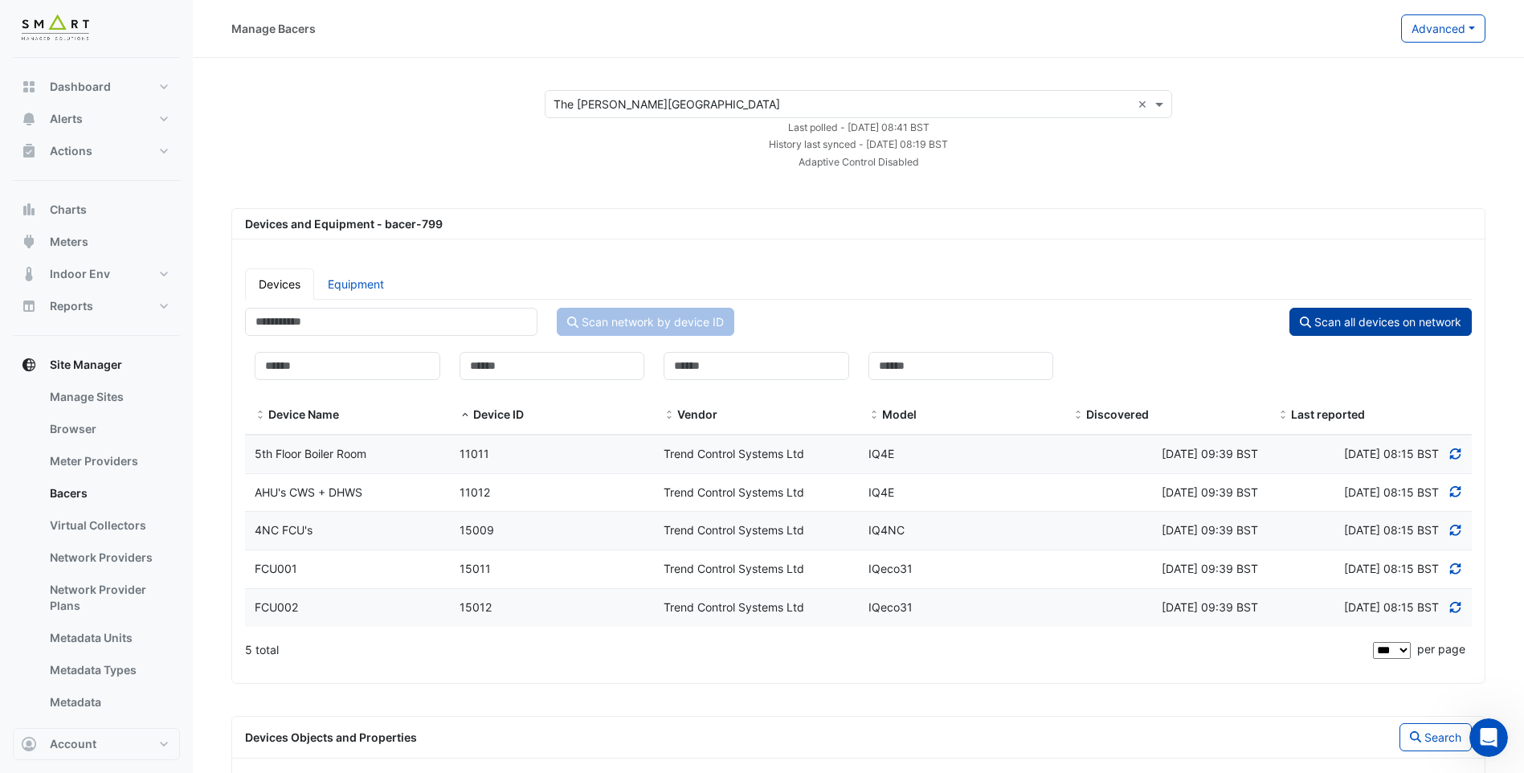
click at [1357, 312] on button "Scan all devices on network" at bounding box center [1380, 322] width 182 height 28
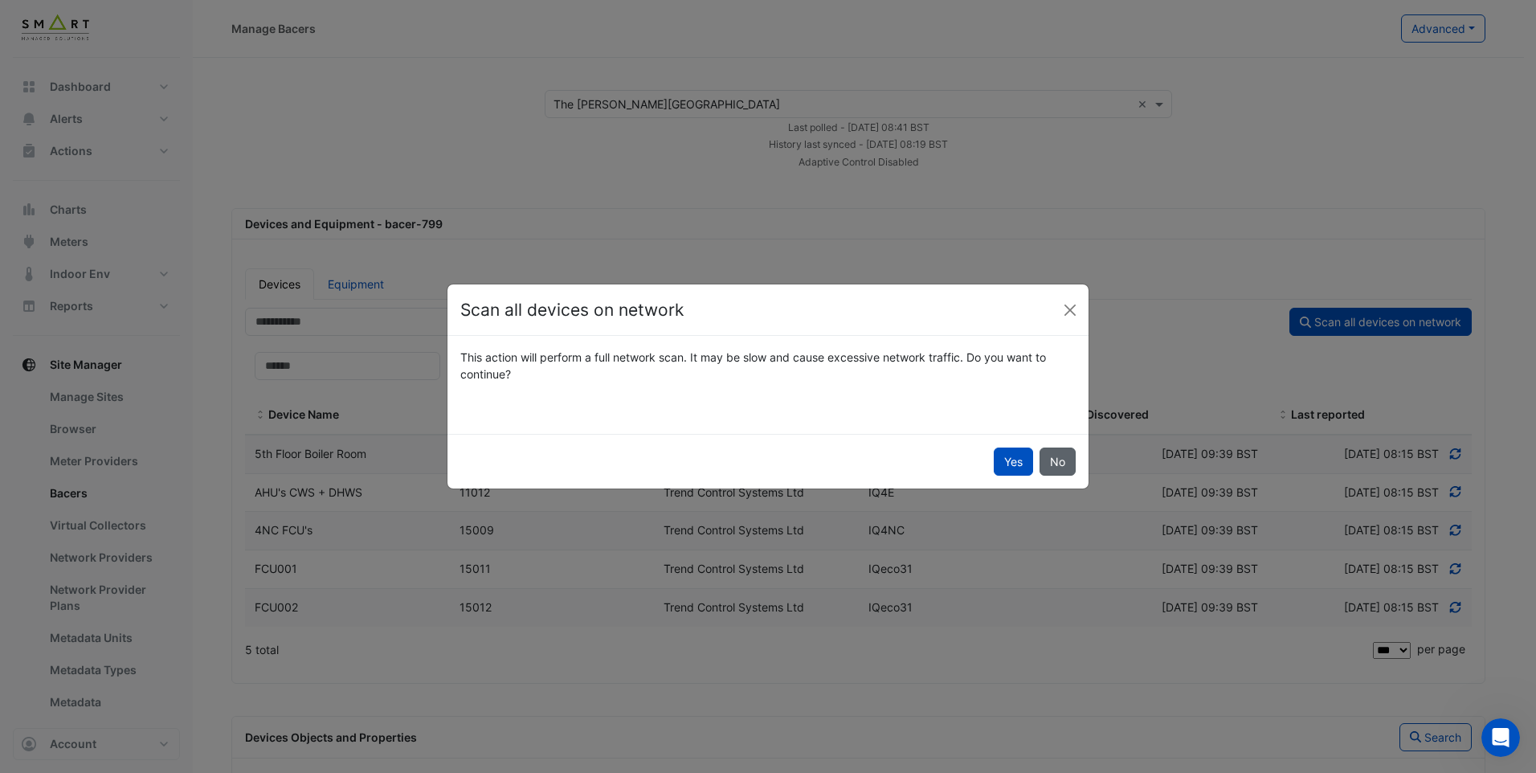
click at [1053, 463] on button "No" at bounding box center [1057, 461] width 36 height 28
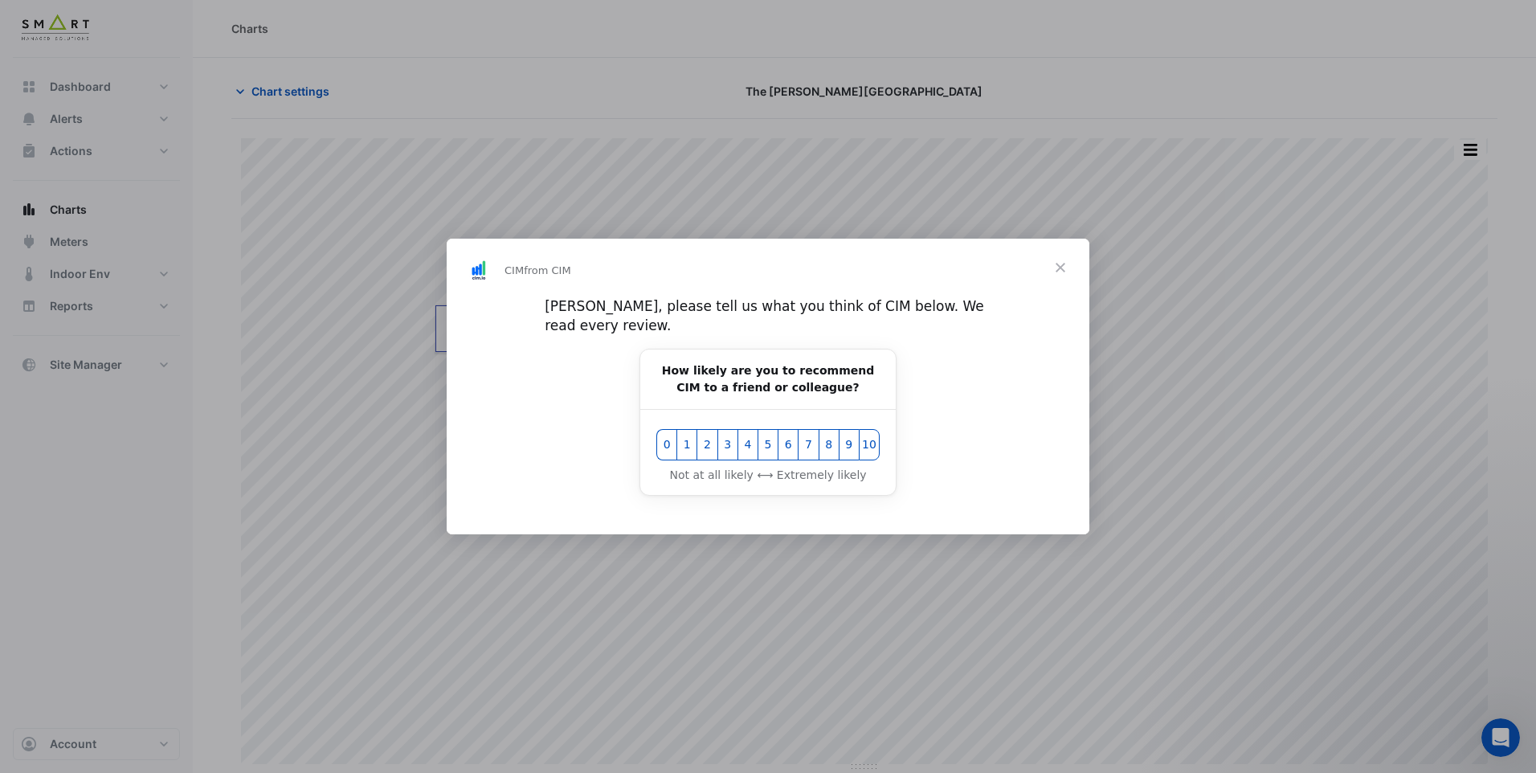
click at [1061, 278] on span "Close" at bounding box center [1060, 268] width 58 height 58
